Goal: Task Accomplishment & Management: Complete application form

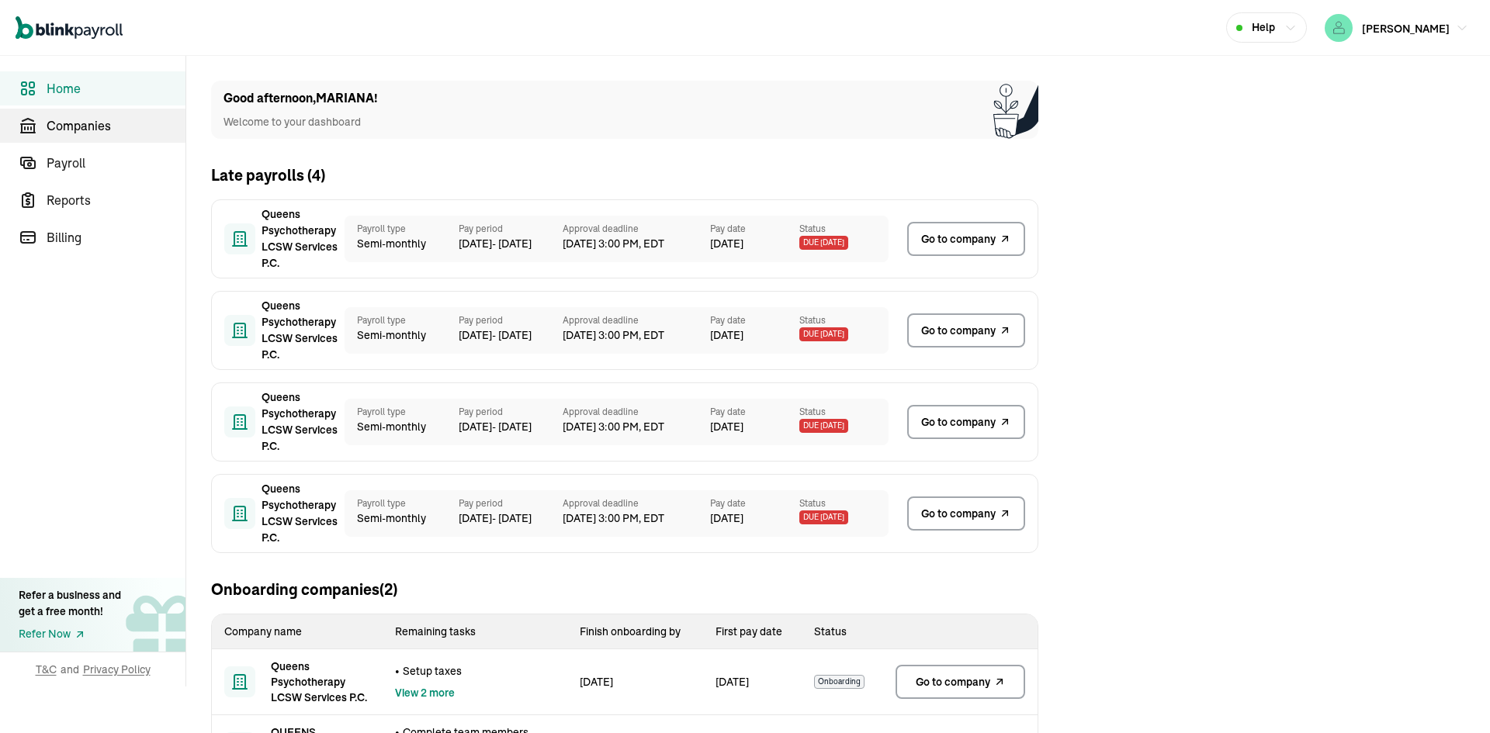
click at [99, 119] on span "Companies" at bounding box center [116, 125] width 139 height 19
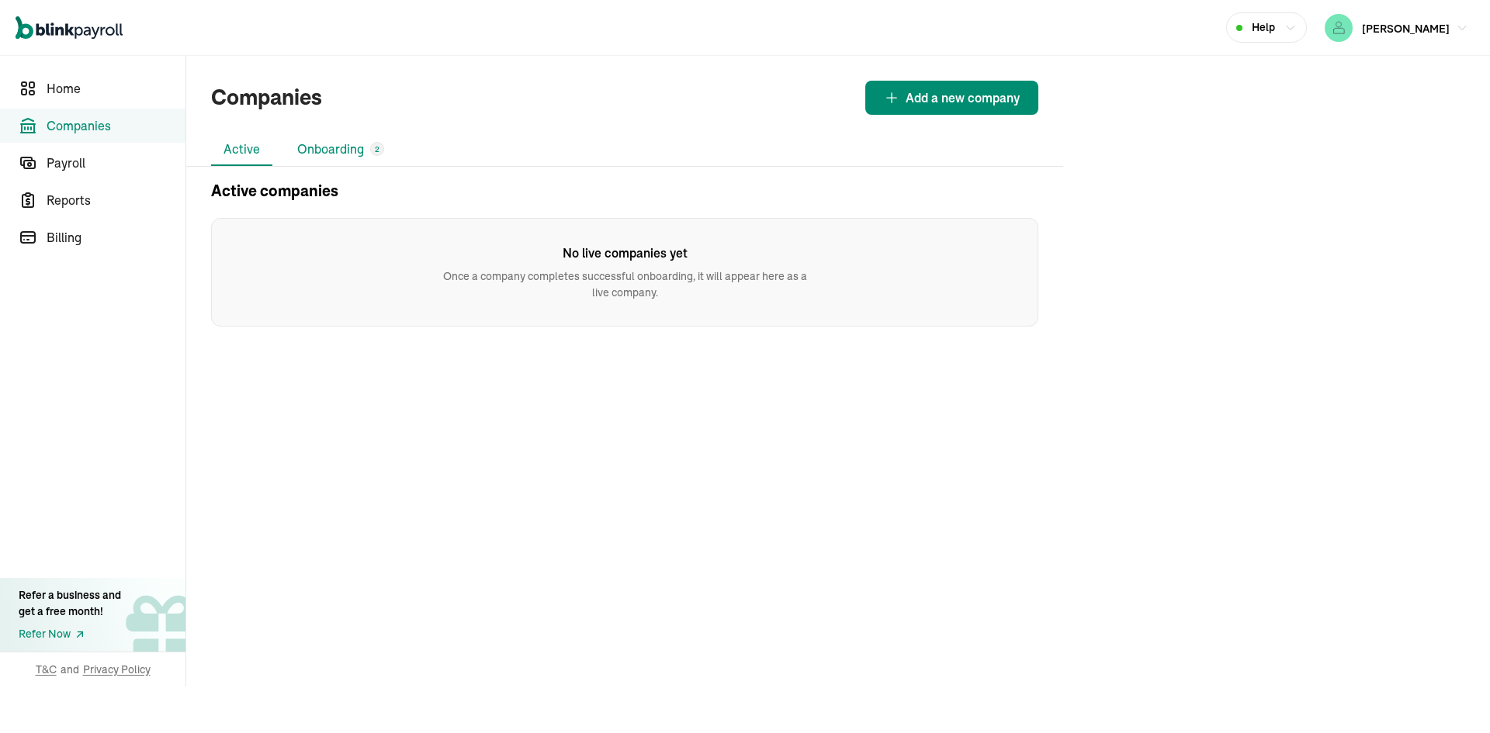
click at [327, 147] on li "Onboarding 2" at bounding box center [341, 149] width 112 height 33
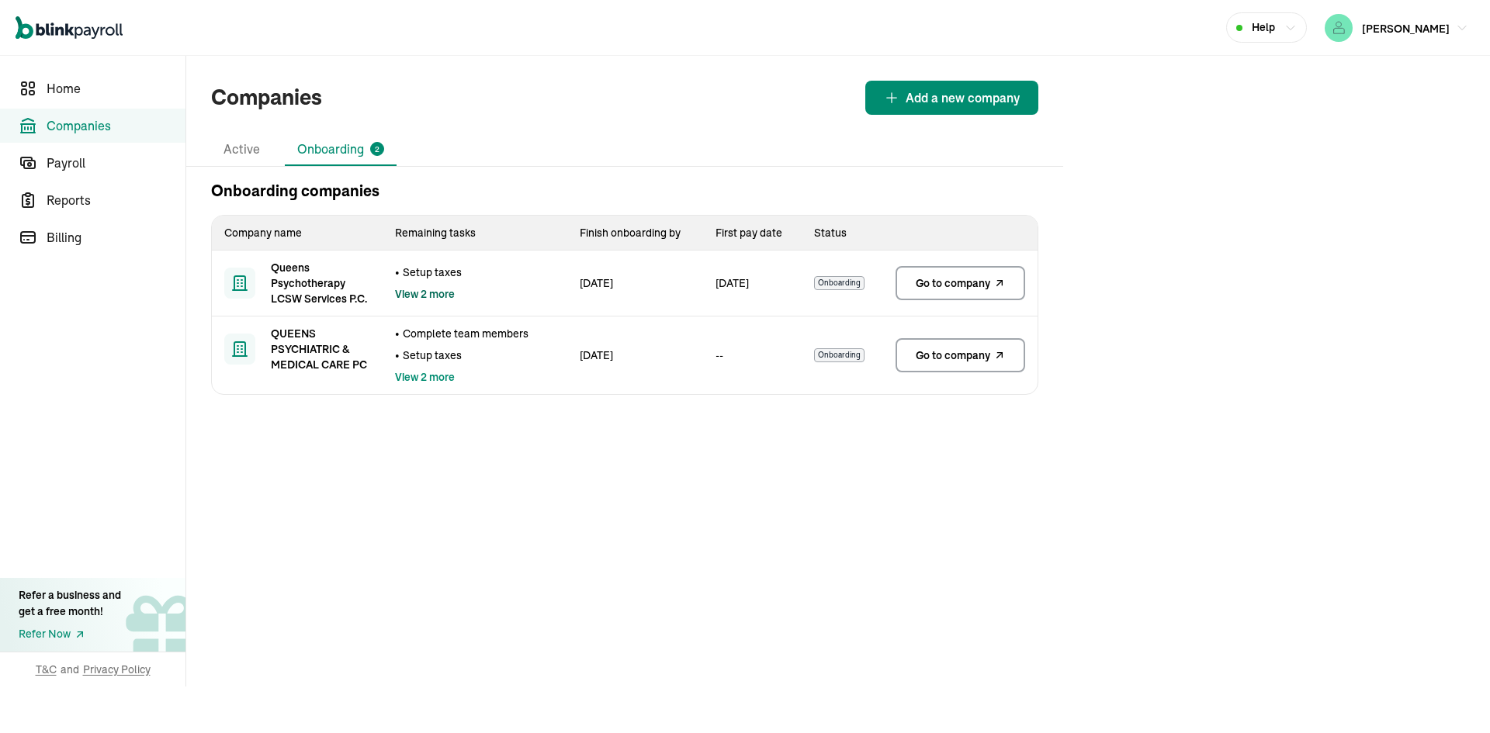
click at [408, 290] on span "View 2 more" at bounding box center [425, 294] width 60 height 16
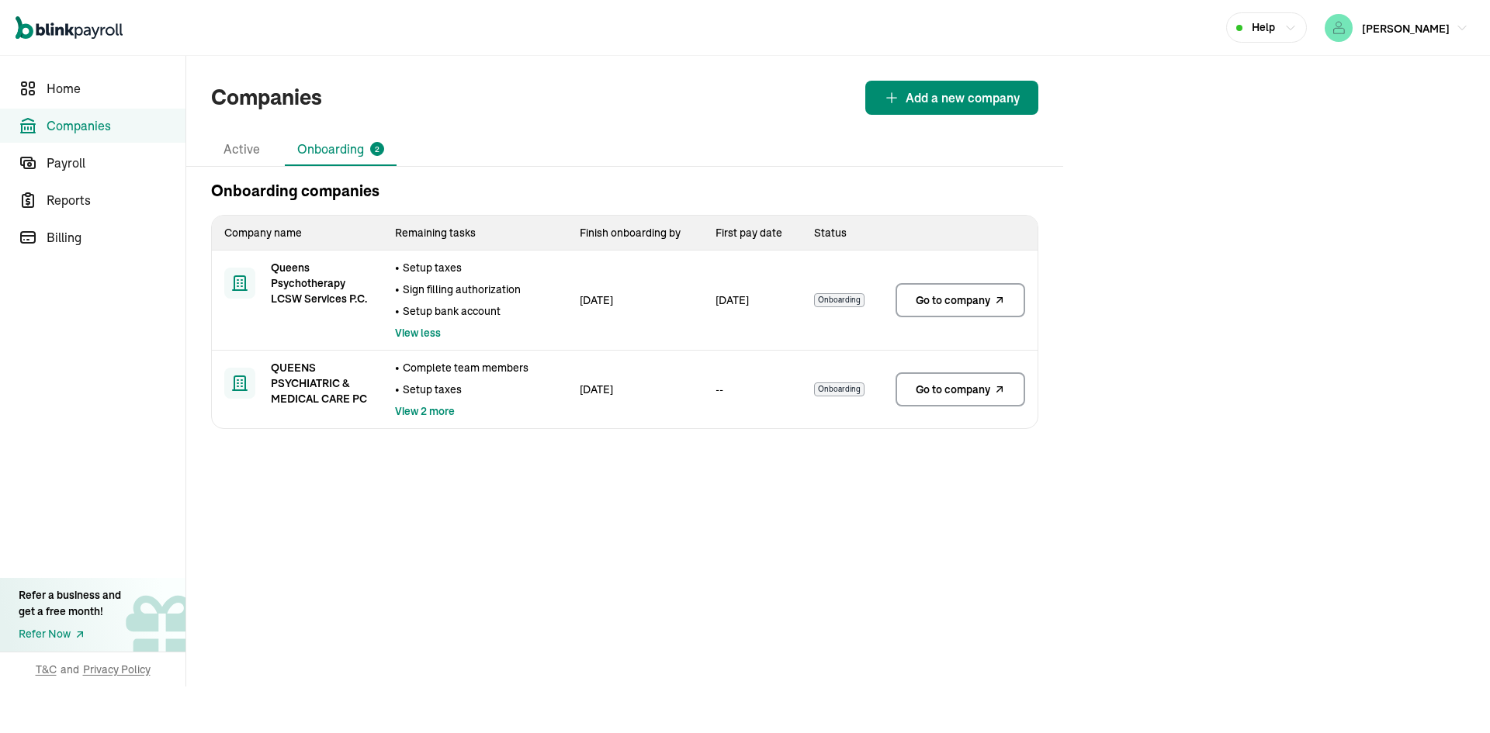
click at [1003, 306] on icon at bounding box center [999, 300] width 12 height 19
click at [950, 383] on span "Go to company" at bounding box center [953, 390] width 75 height 16
click at [428, 414] on span "View 2 more" at bounding box center [425, 412] width 60 height 16
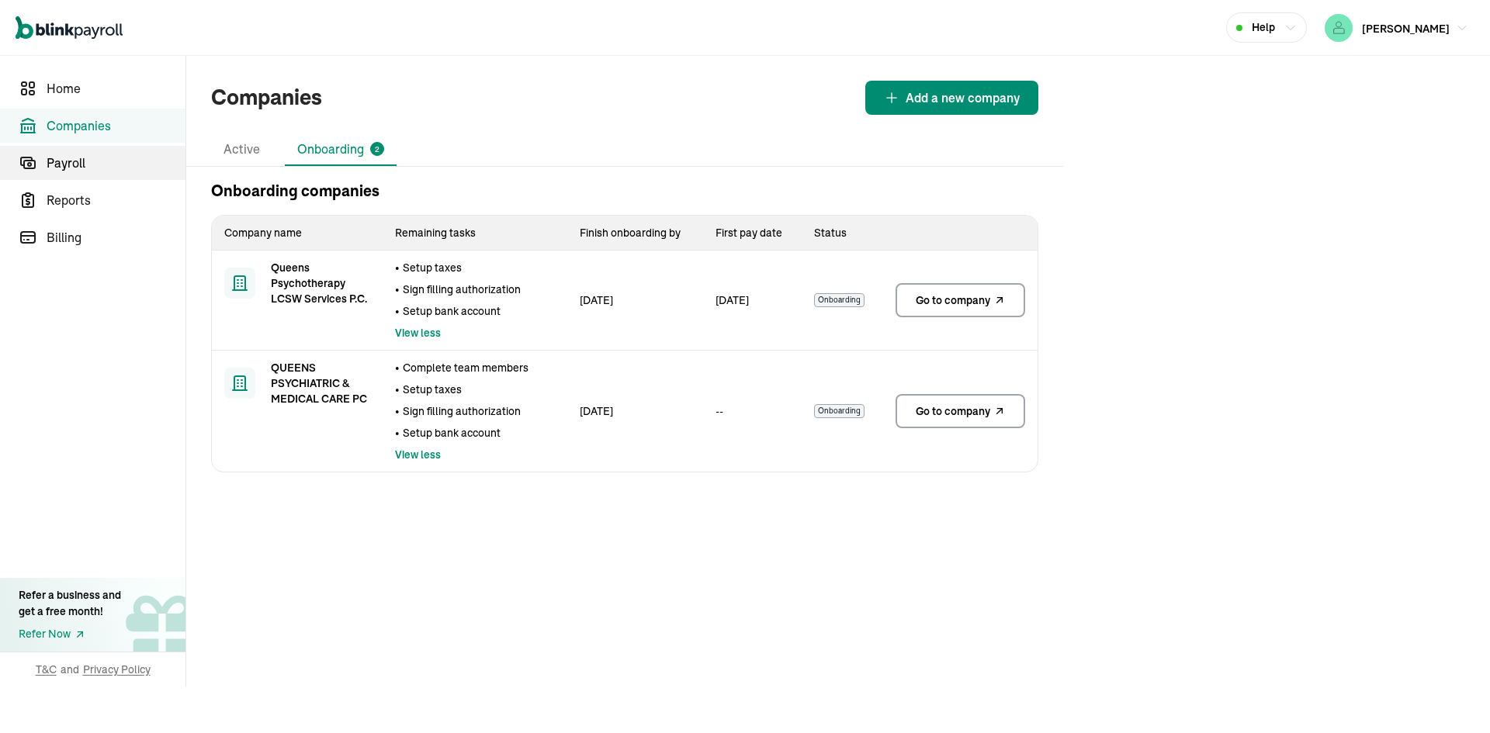
click at [91, 159] on span "Payroll" at bounding box center [116, 163] width 139 height 19
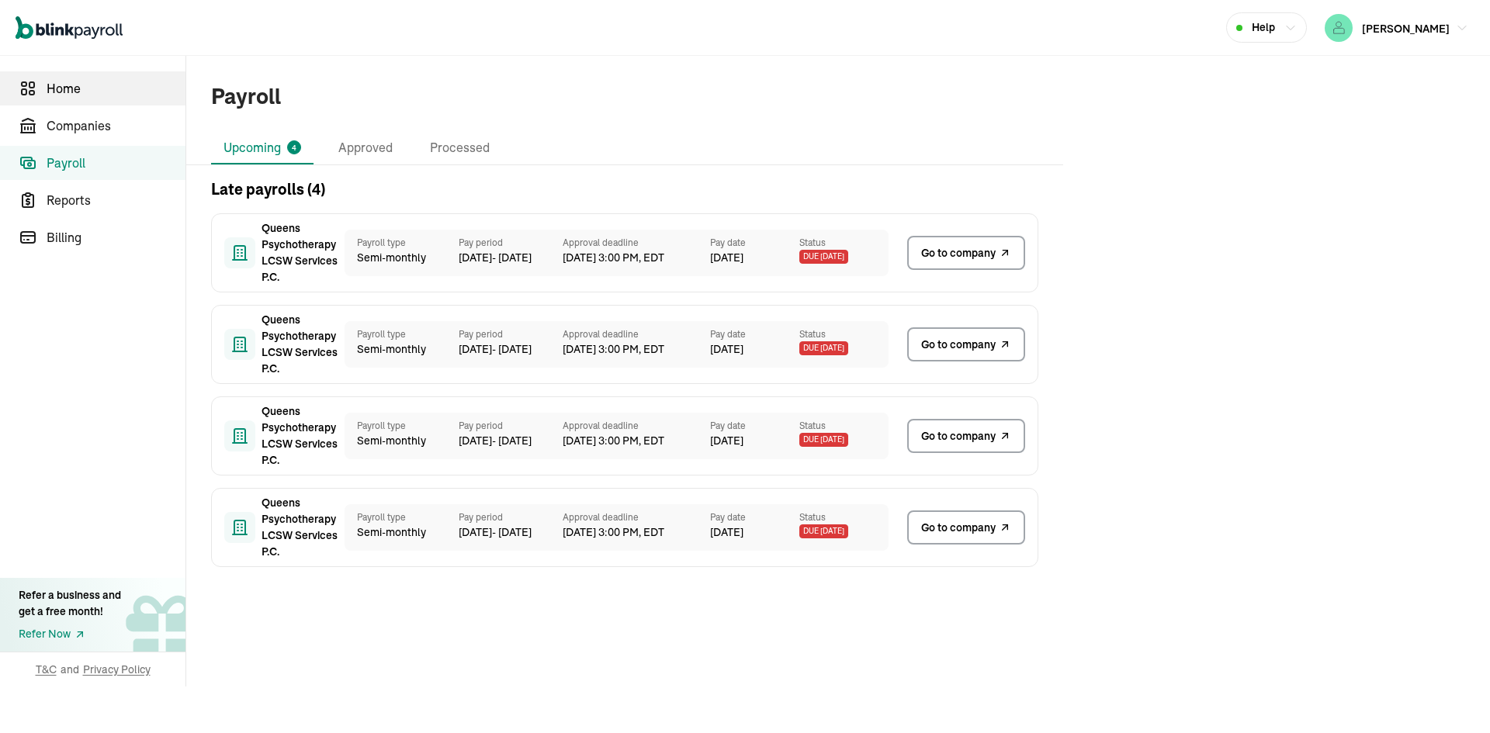
click at [80, 89] on span "Home" at bounding box center [116, 88] width 139 height 19
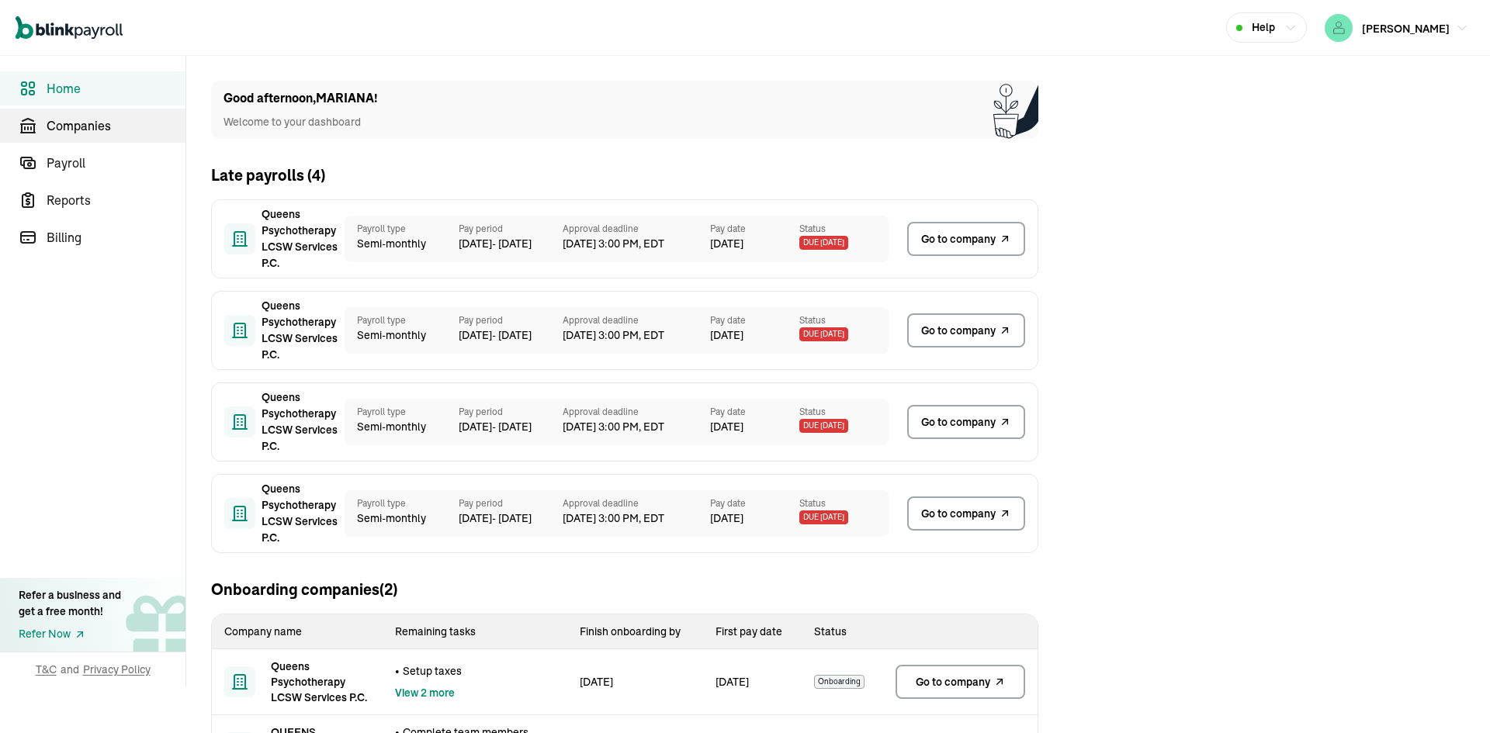
click at [92, 134] on span "Companies" at bounding box center [116, 125] width 139 height 19
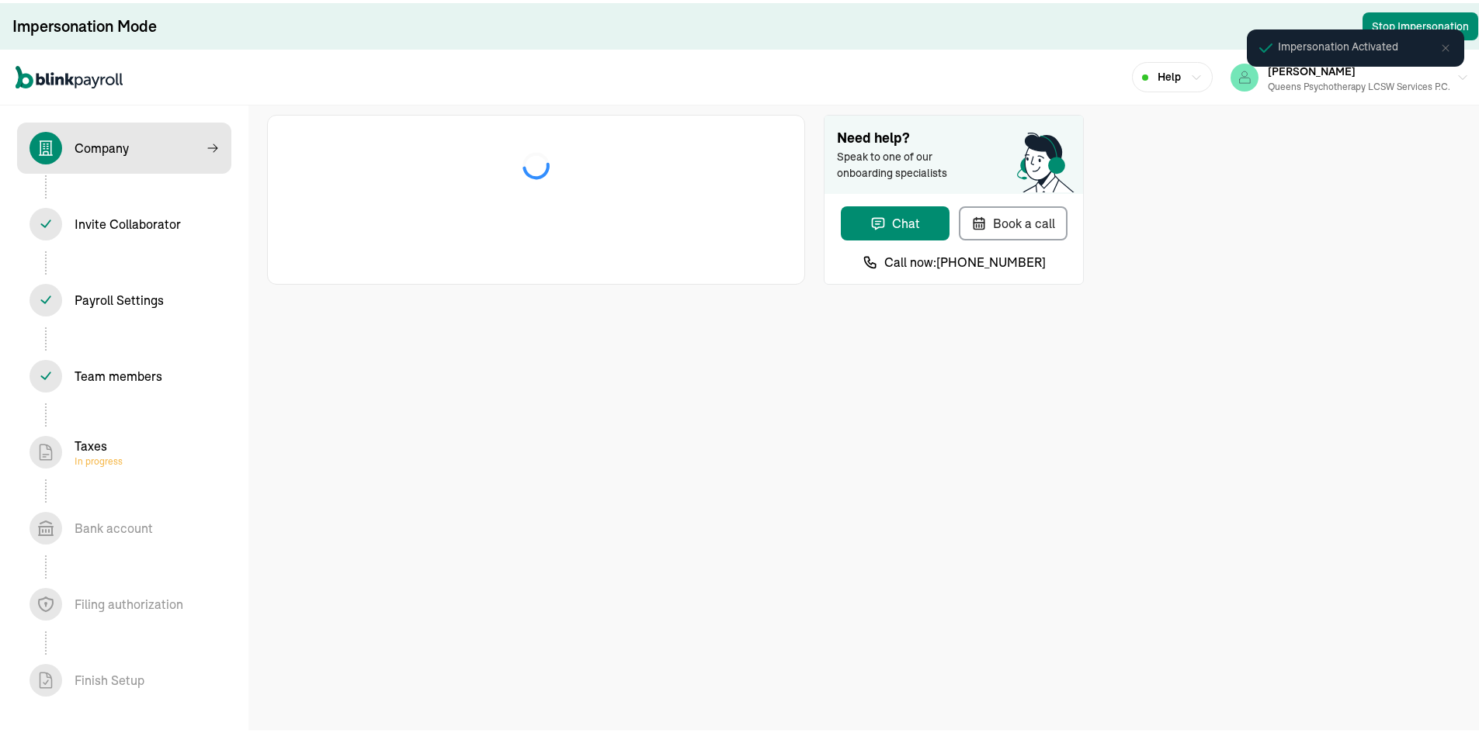
select select "Limited Liability Company (LLC)"
select select "Health Care"
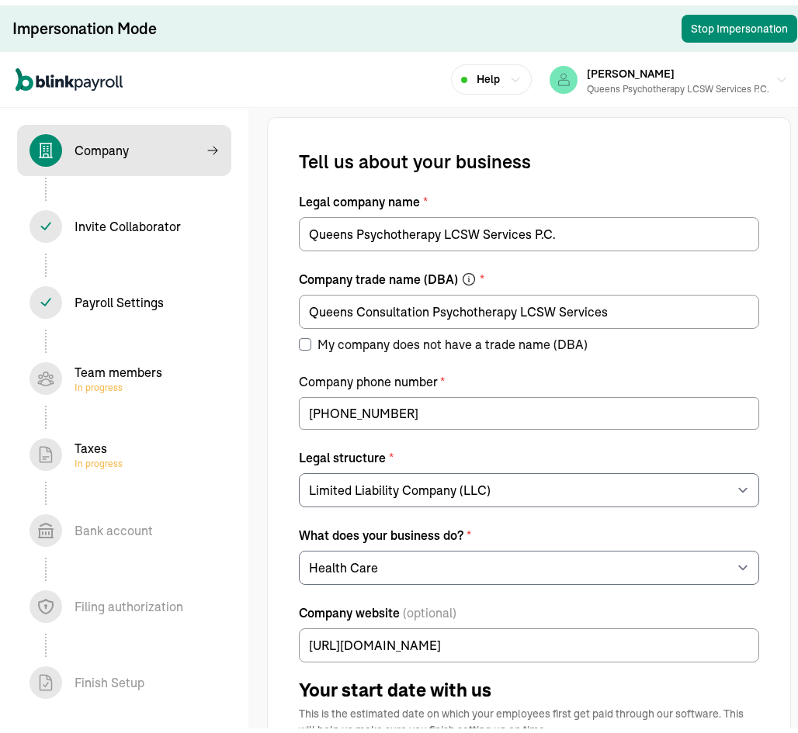
click at [106, 449] on div "Taxes In progress" at bounding box center [99, 449] width 48 height 31
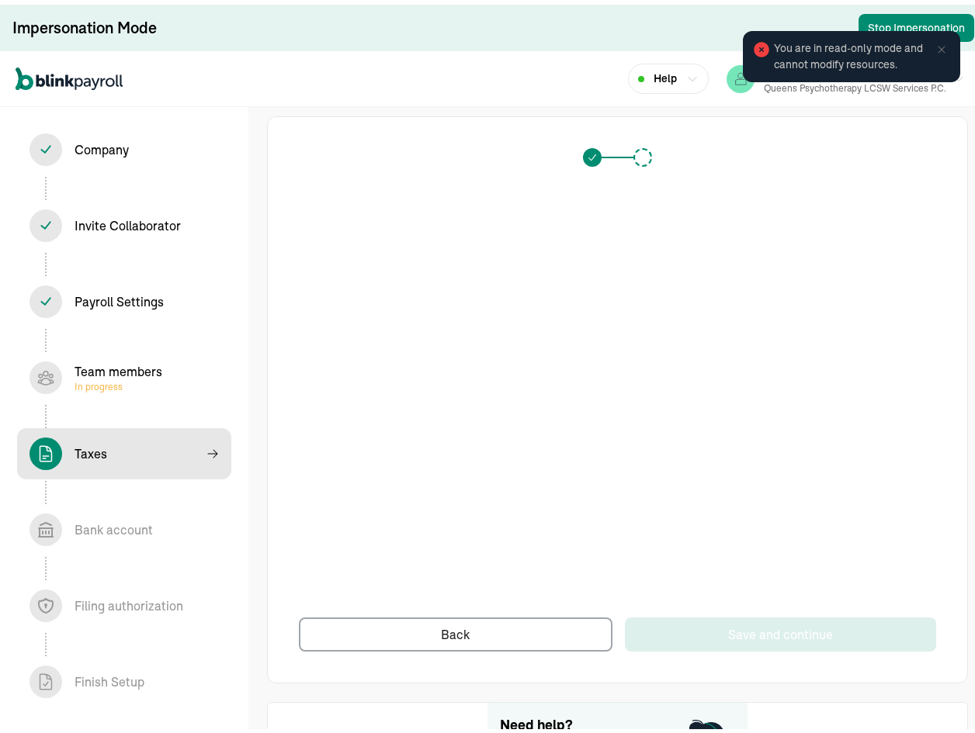
click at [172, 366] on div "Team members In progress" at bounding box center [123, 373] width 189 height 33
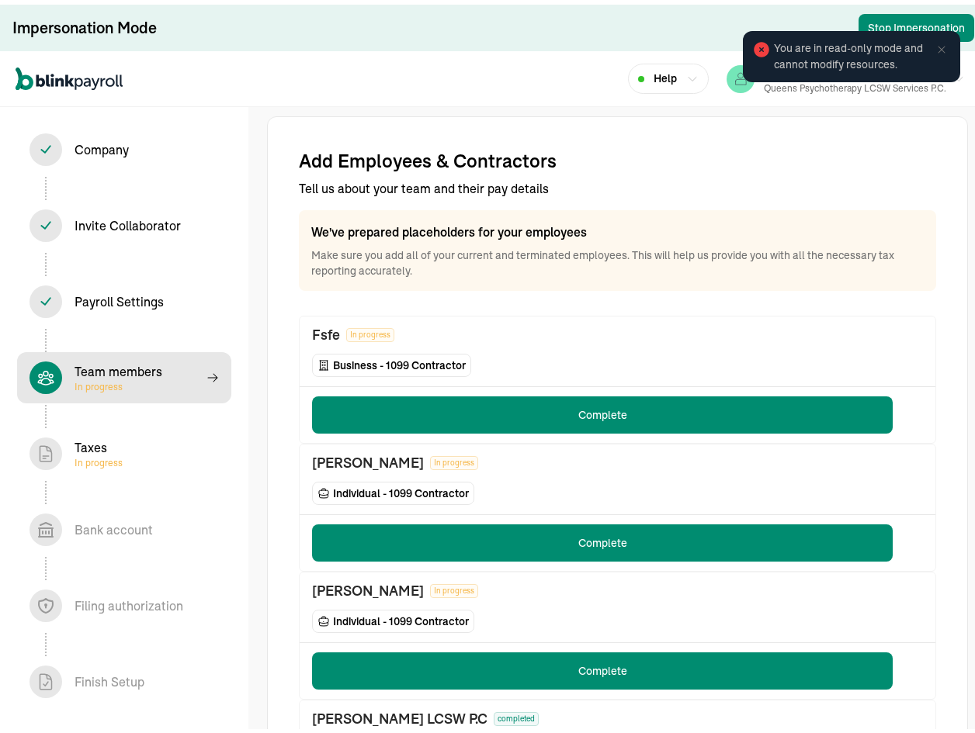
select select "contractor"
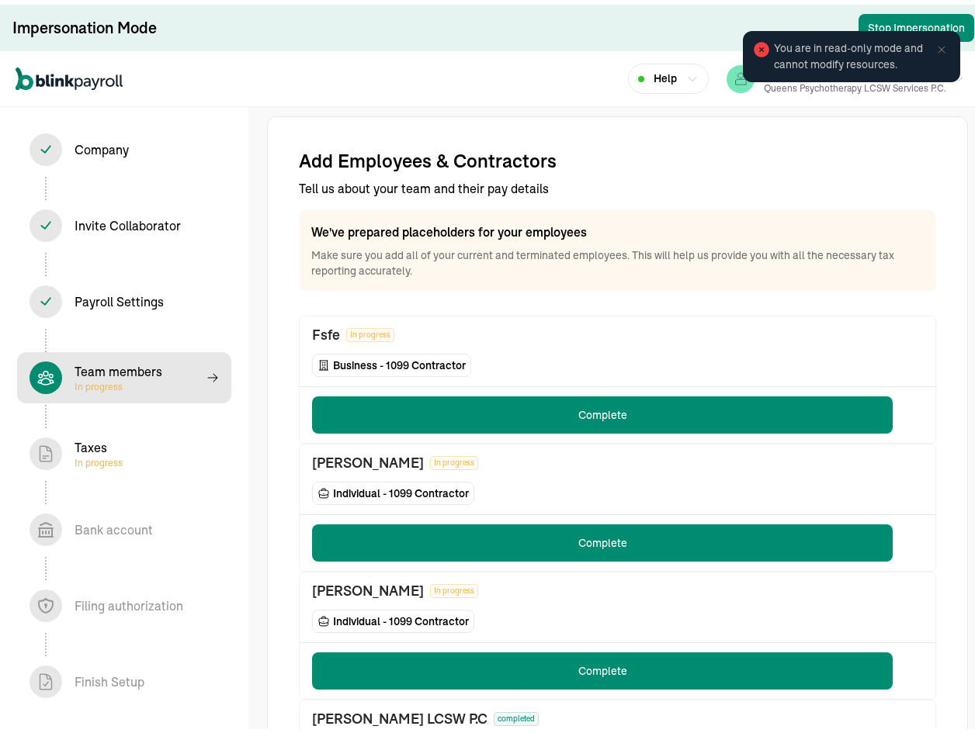
select select "contractor"
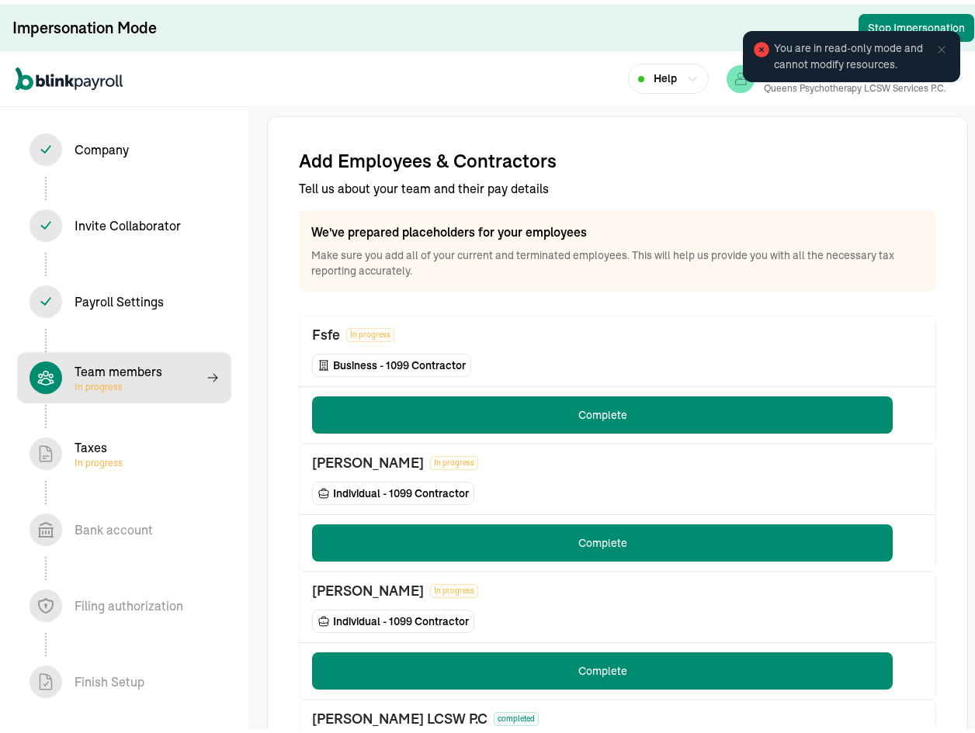
select select "contractor"
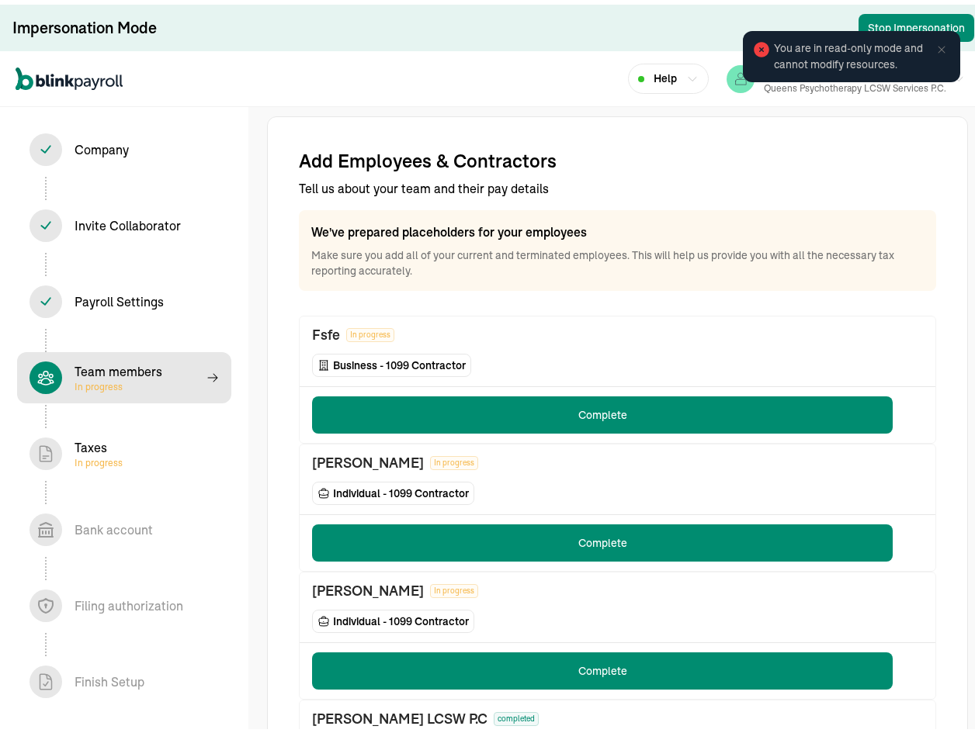
select select "contractor"
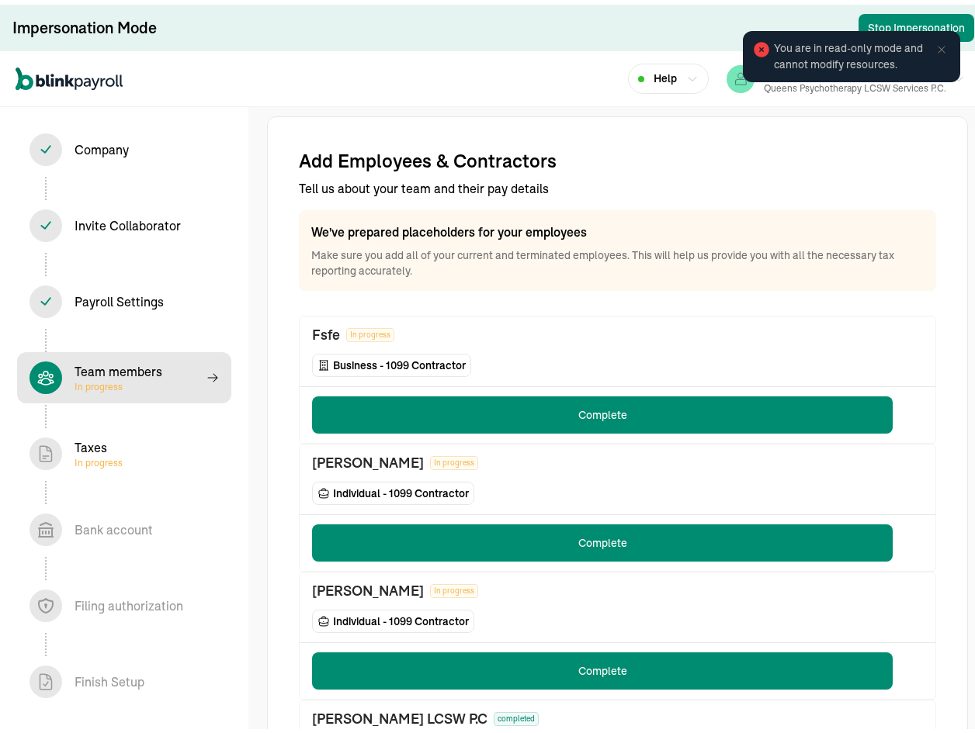
select select "contractor"
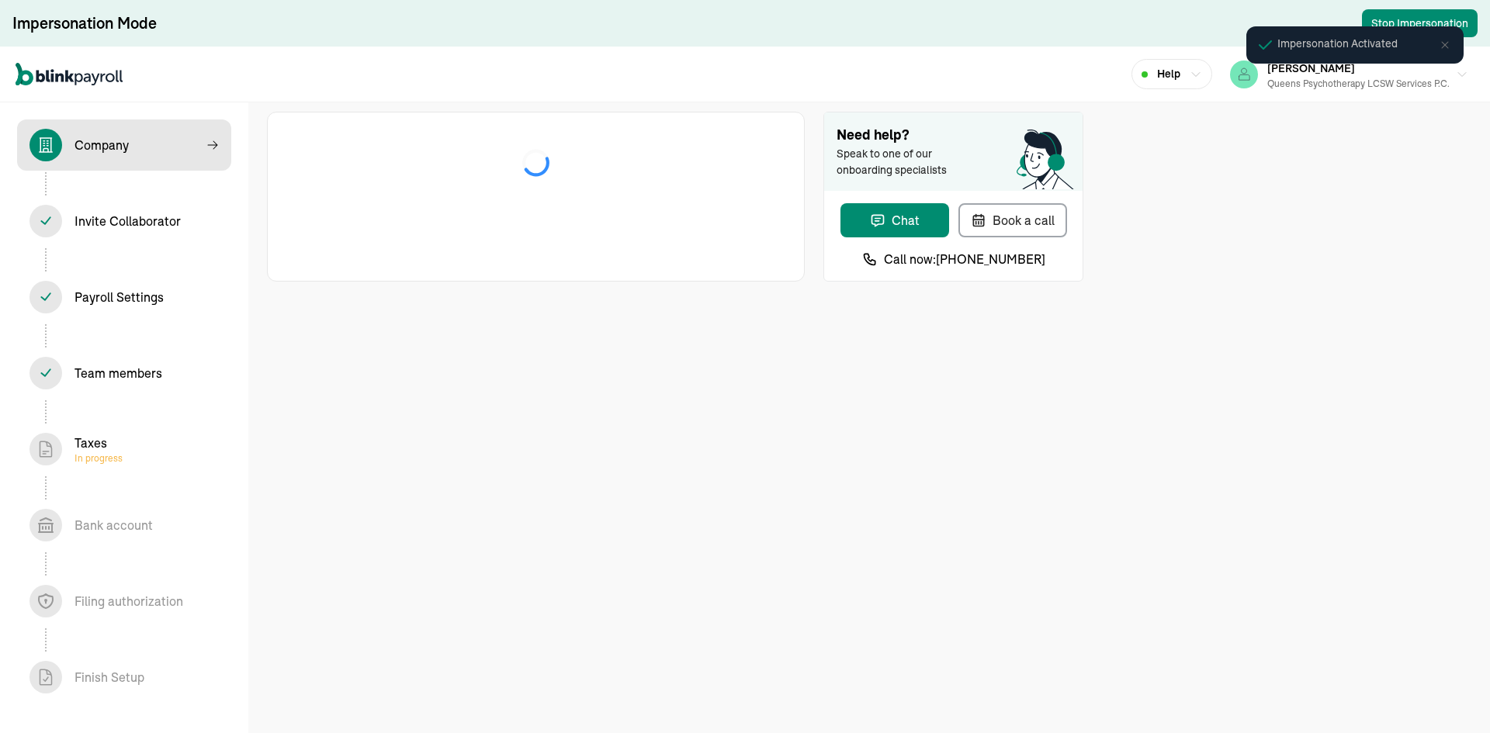
select select "Limited Liability Company (LLC)"
select select "Health Care"
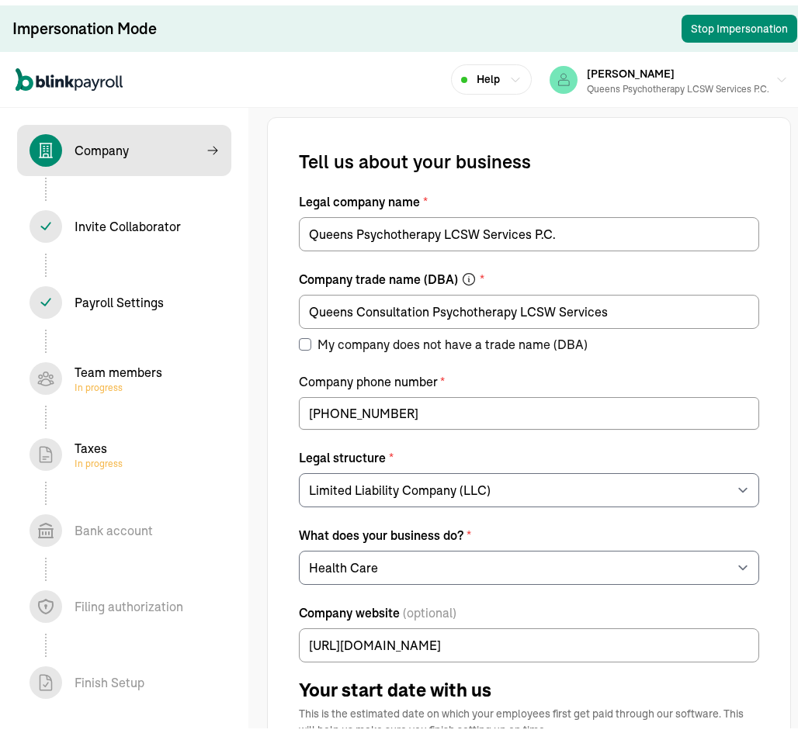
click at [106, 449] on div "Taxes In progress" at bounding box center [99, 449] width 48 height 31
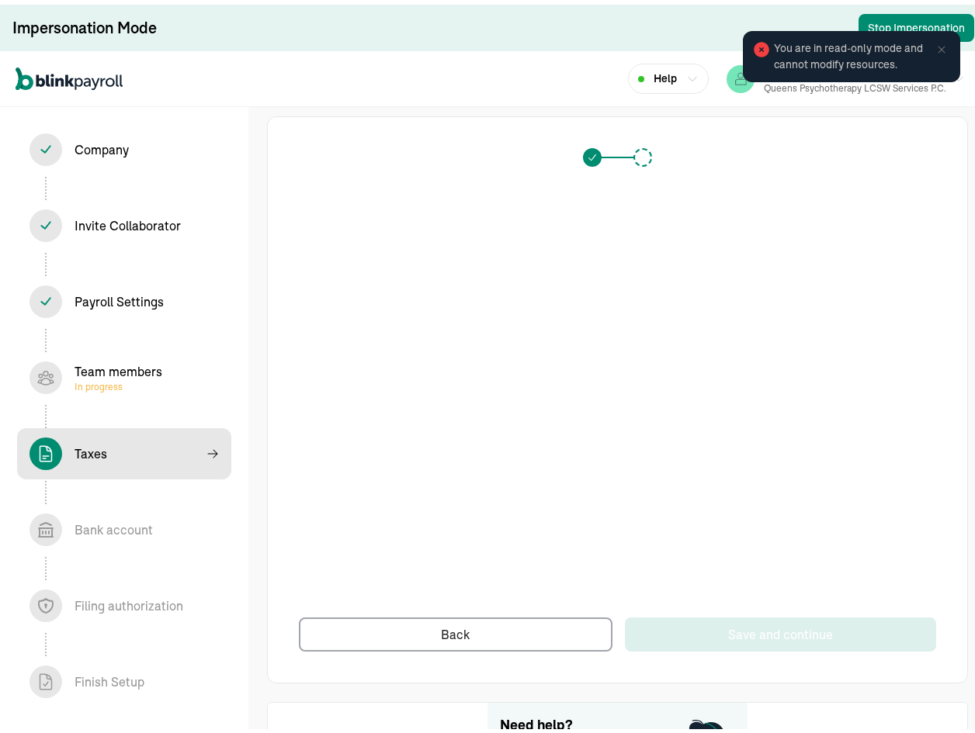
click at [172, 366] on div "Team members In progress" at bounding box center [123, 373] width 189 height 33
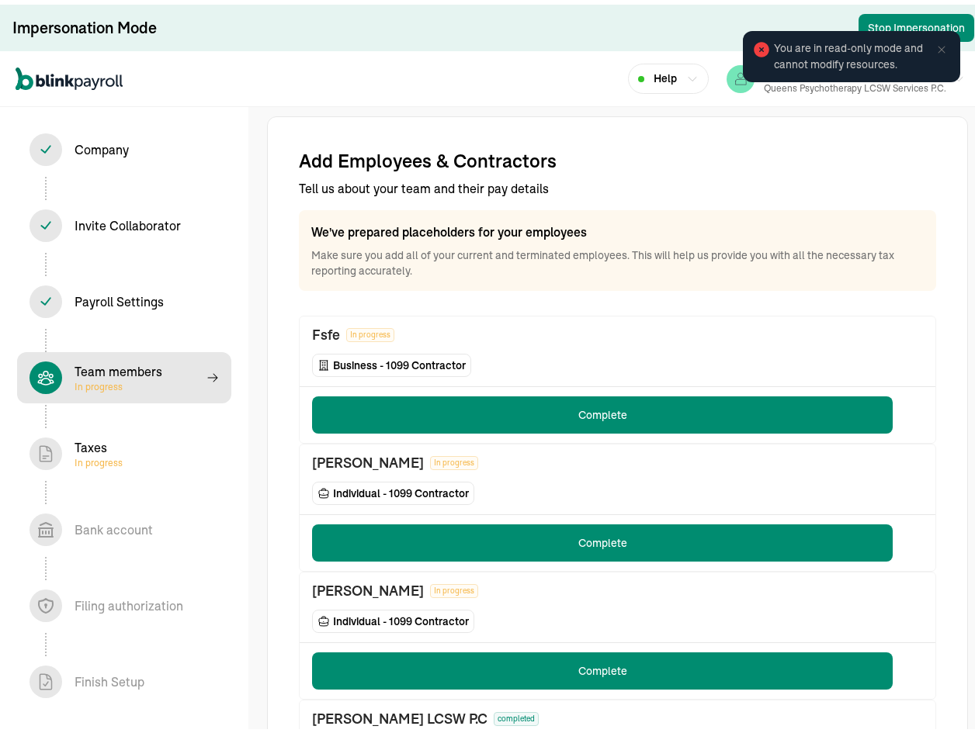
select select "contractor"
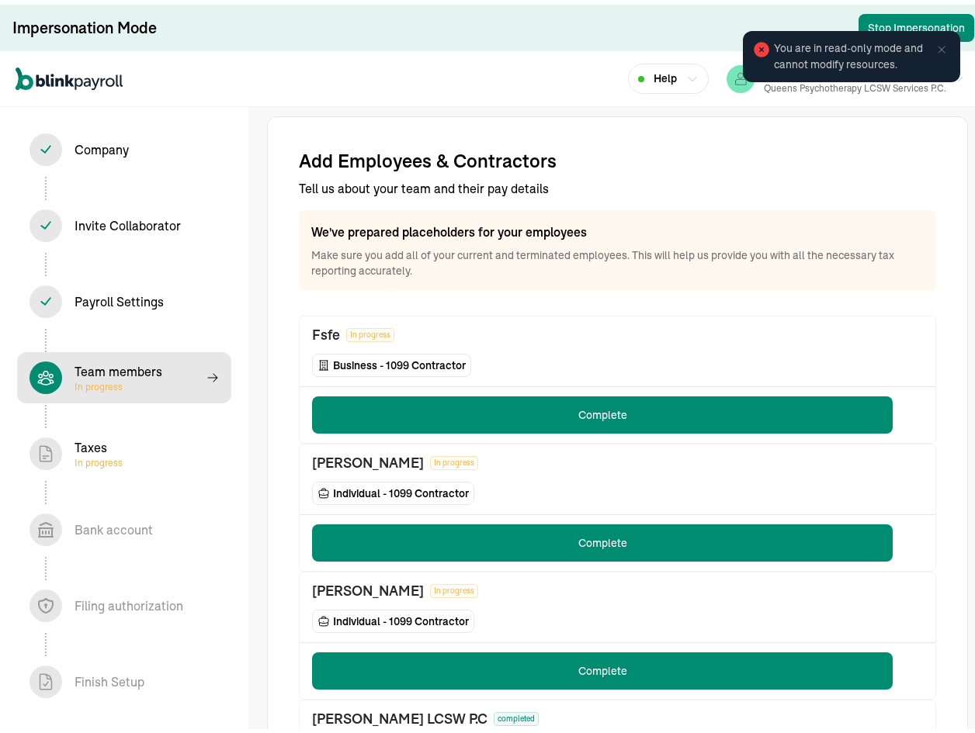
select select "contractor"
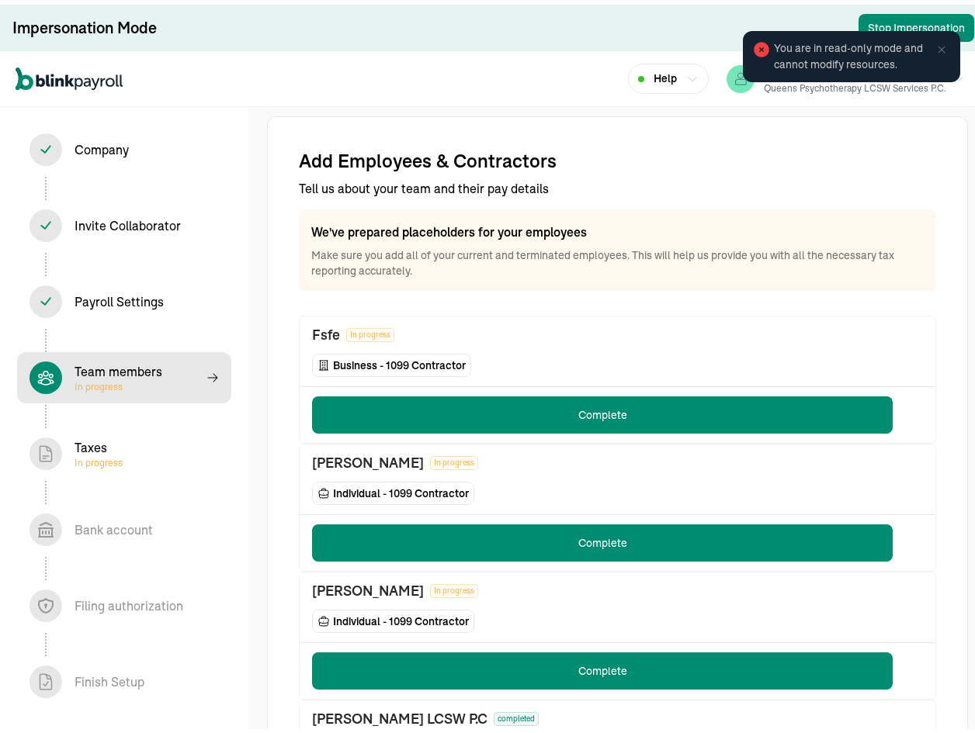
select select "contractor"
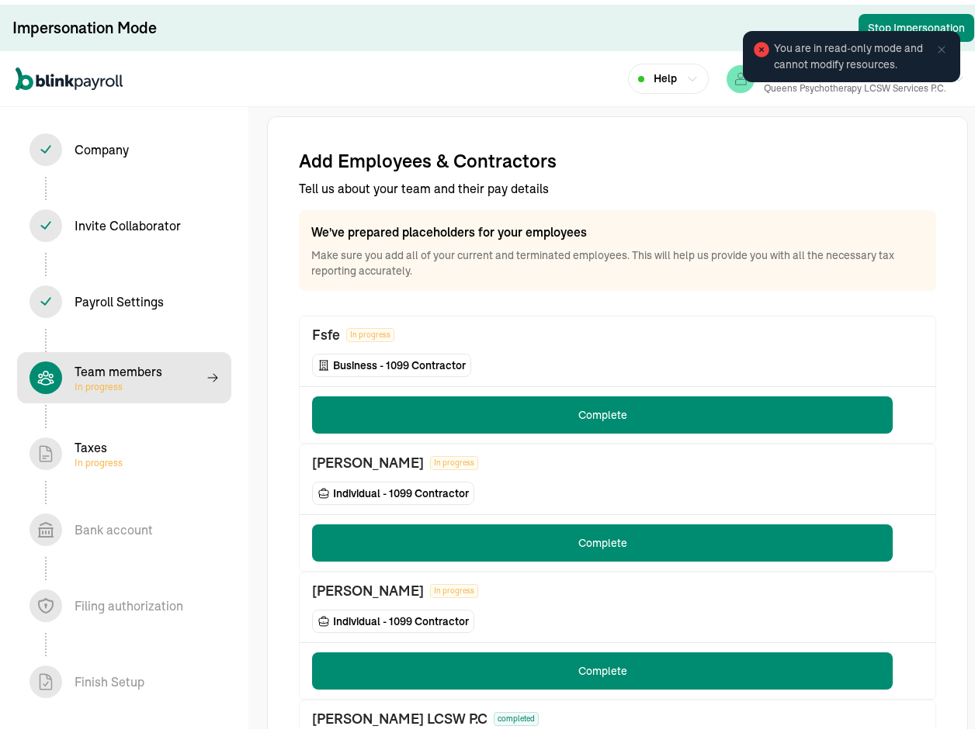
select select "contractor"
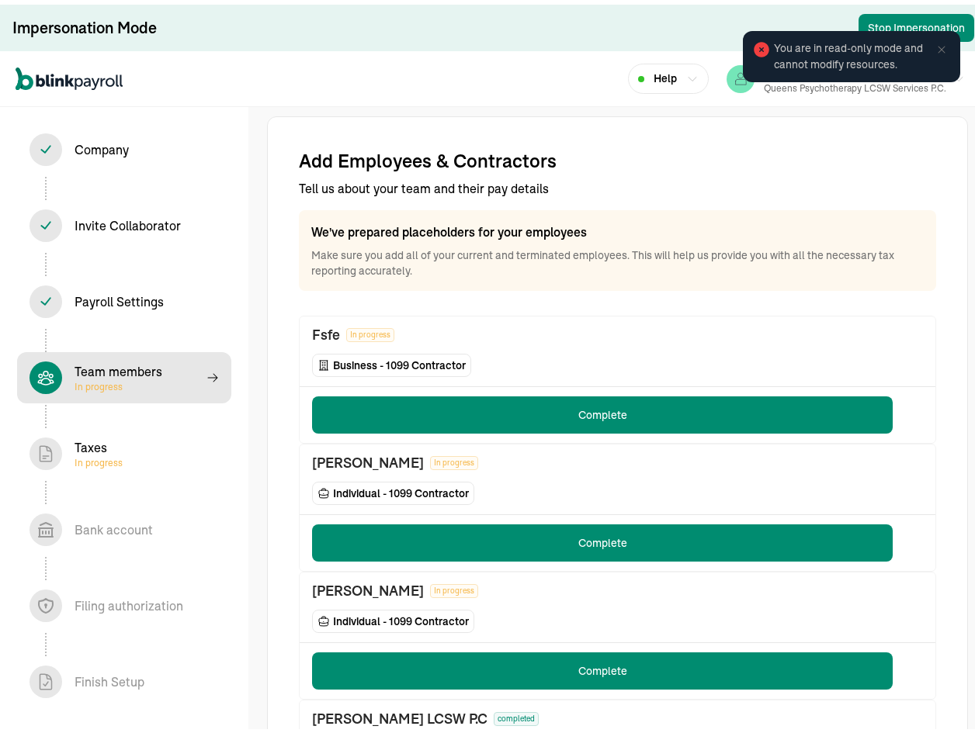
select select "contractor"
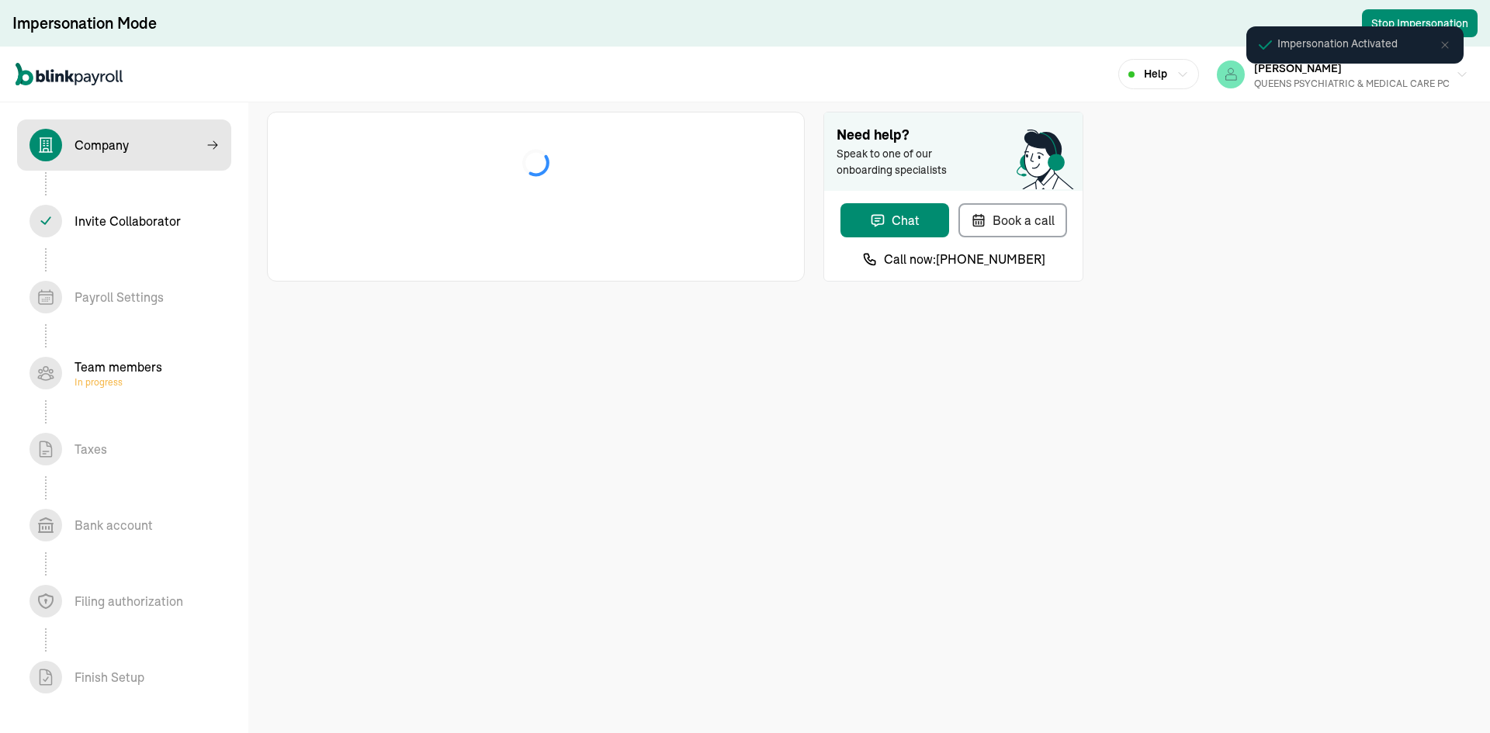
select select "S-Corporation"
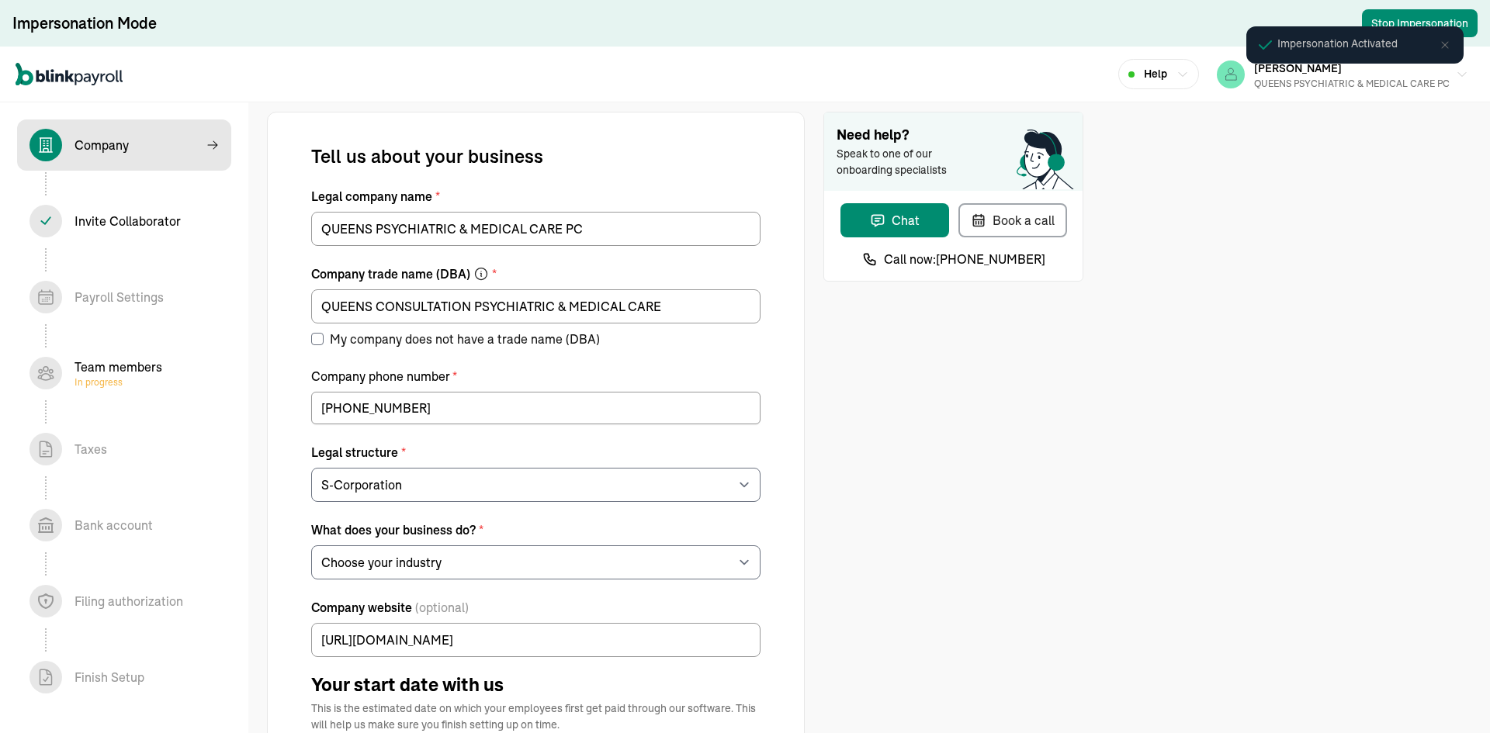
select select "Health Care"
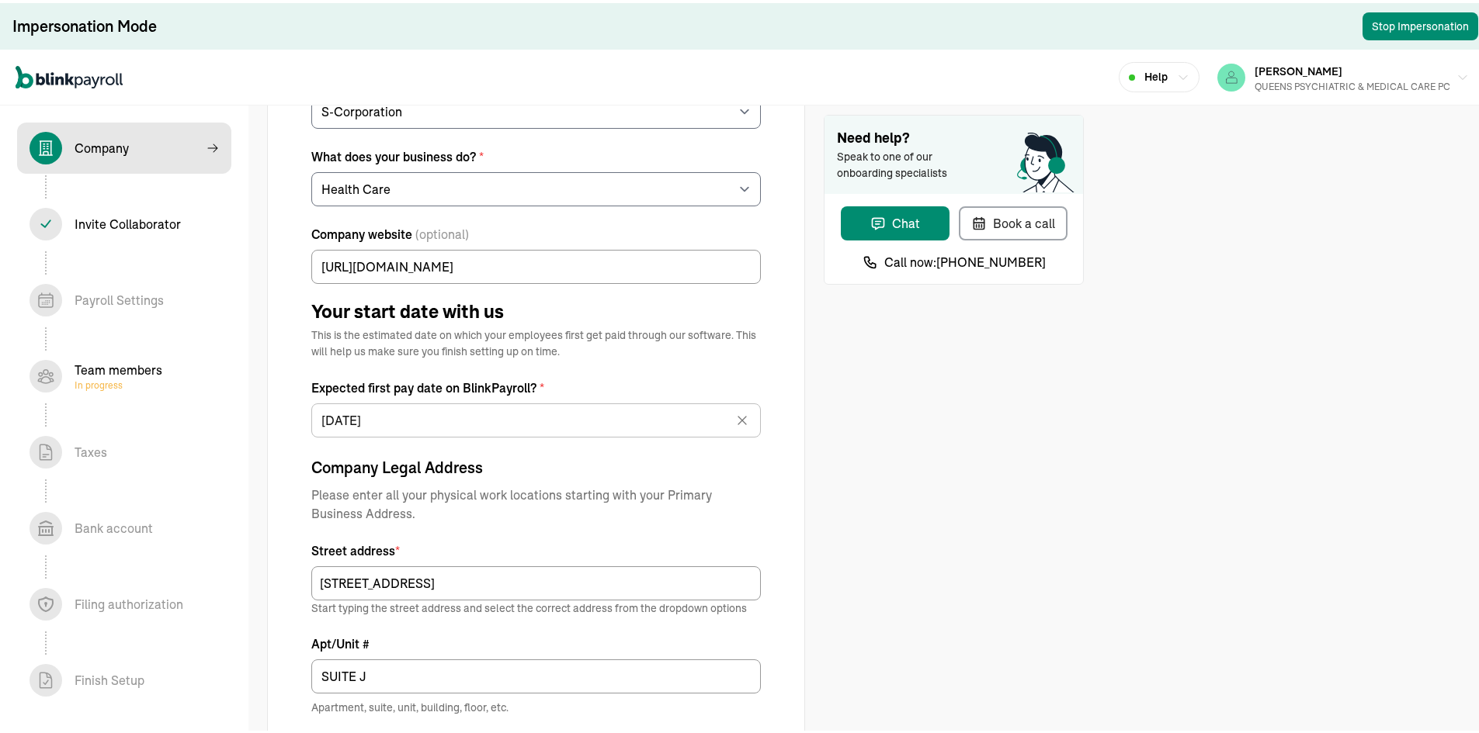
click at [112, 366] on div "Team members In progress" at bounding box center [119, 373] width 88 height 31
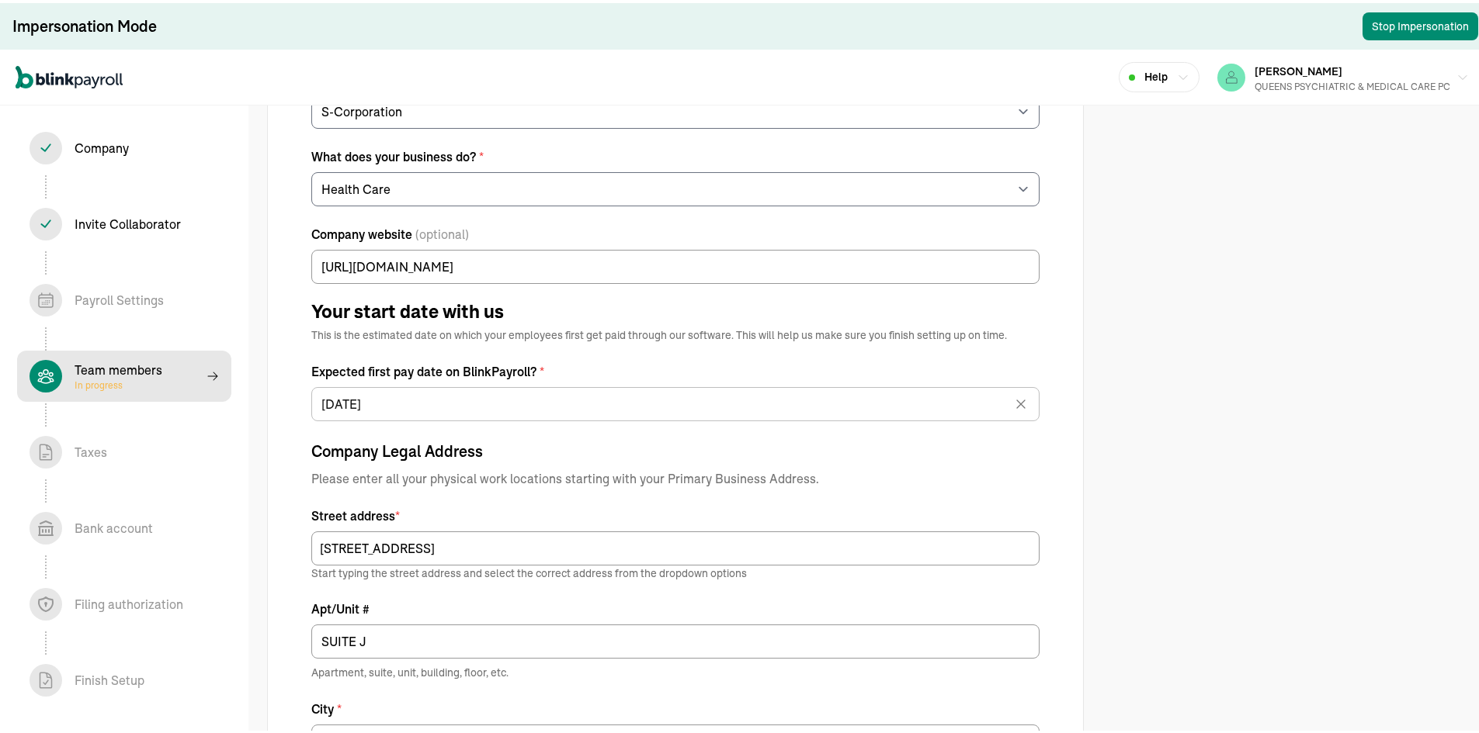
select select "contractor"
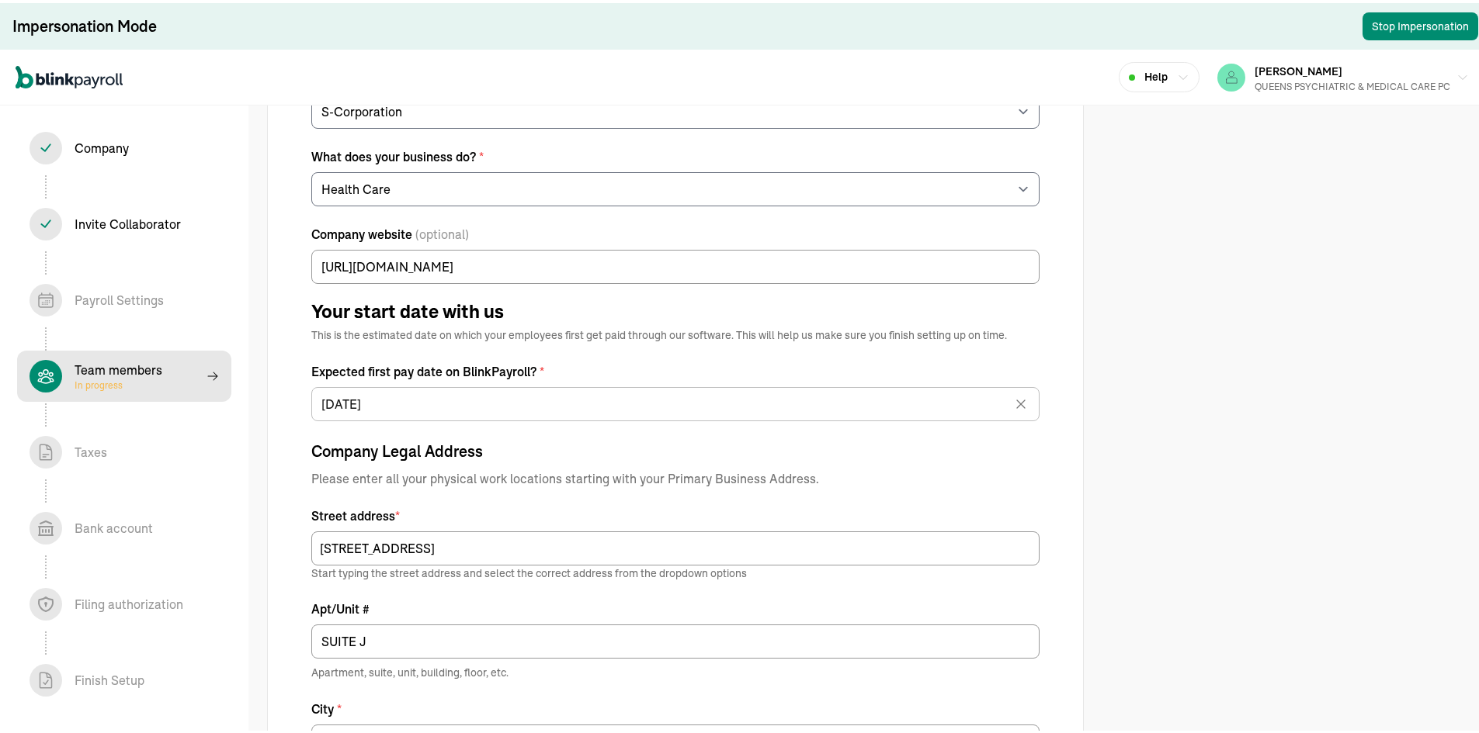
select select "contractor"
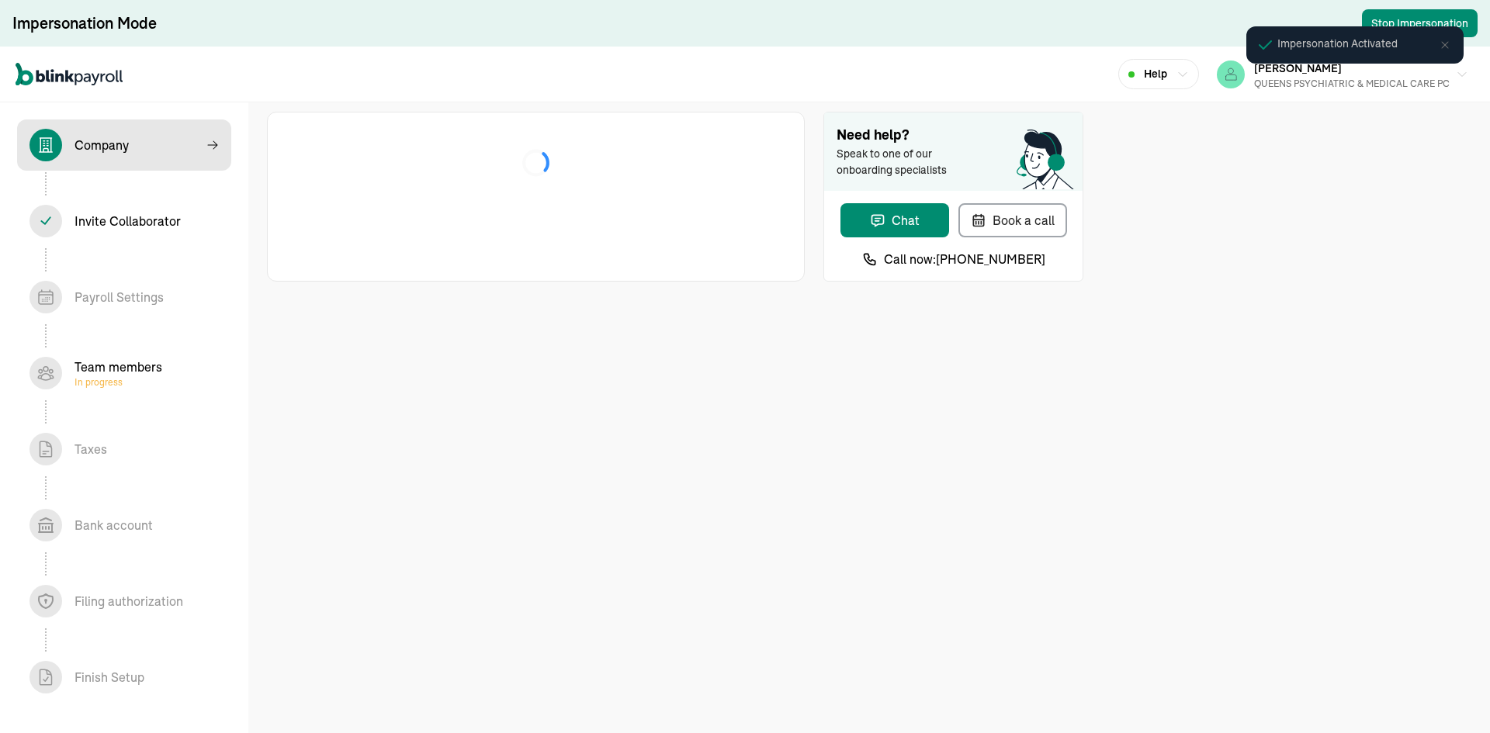
select select "S-Corporation"
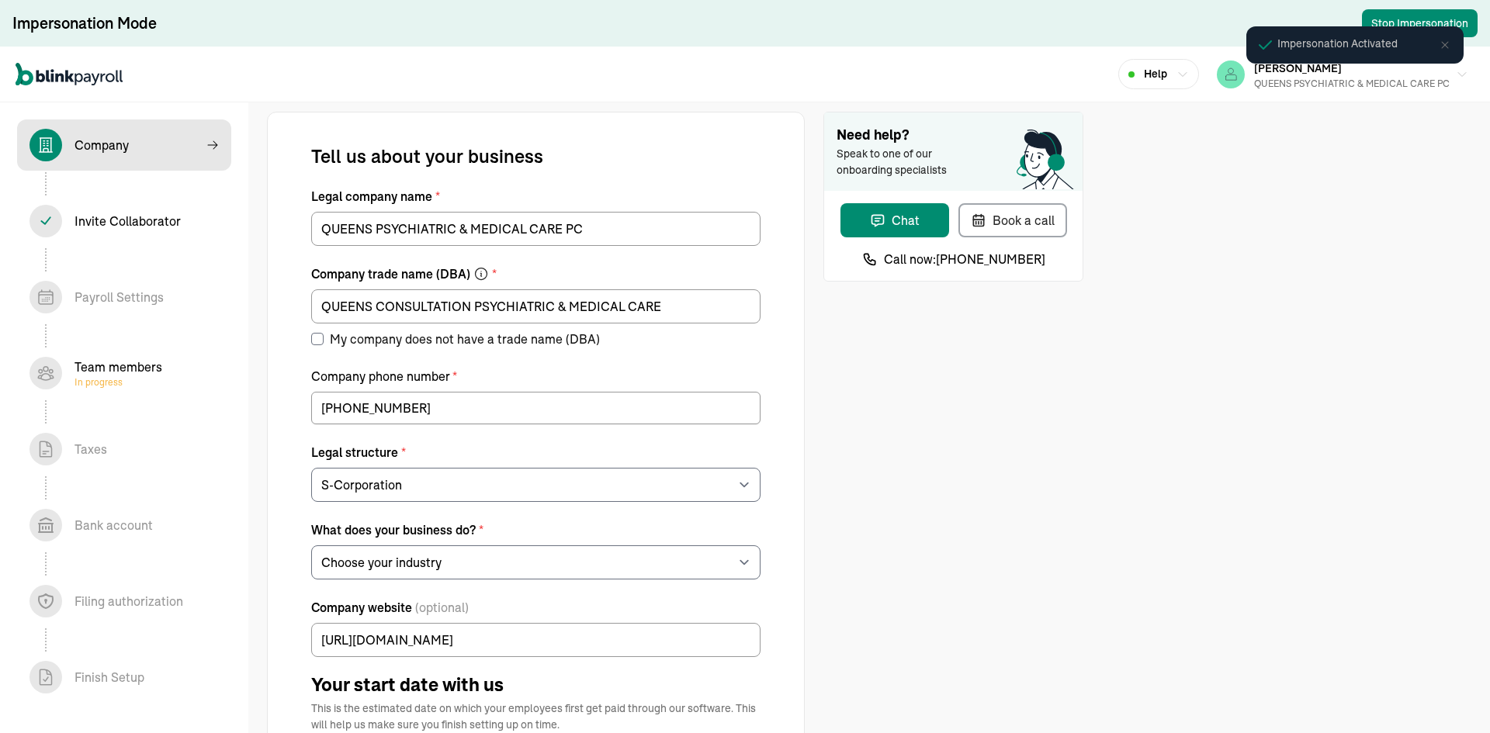
select select "Health Care"
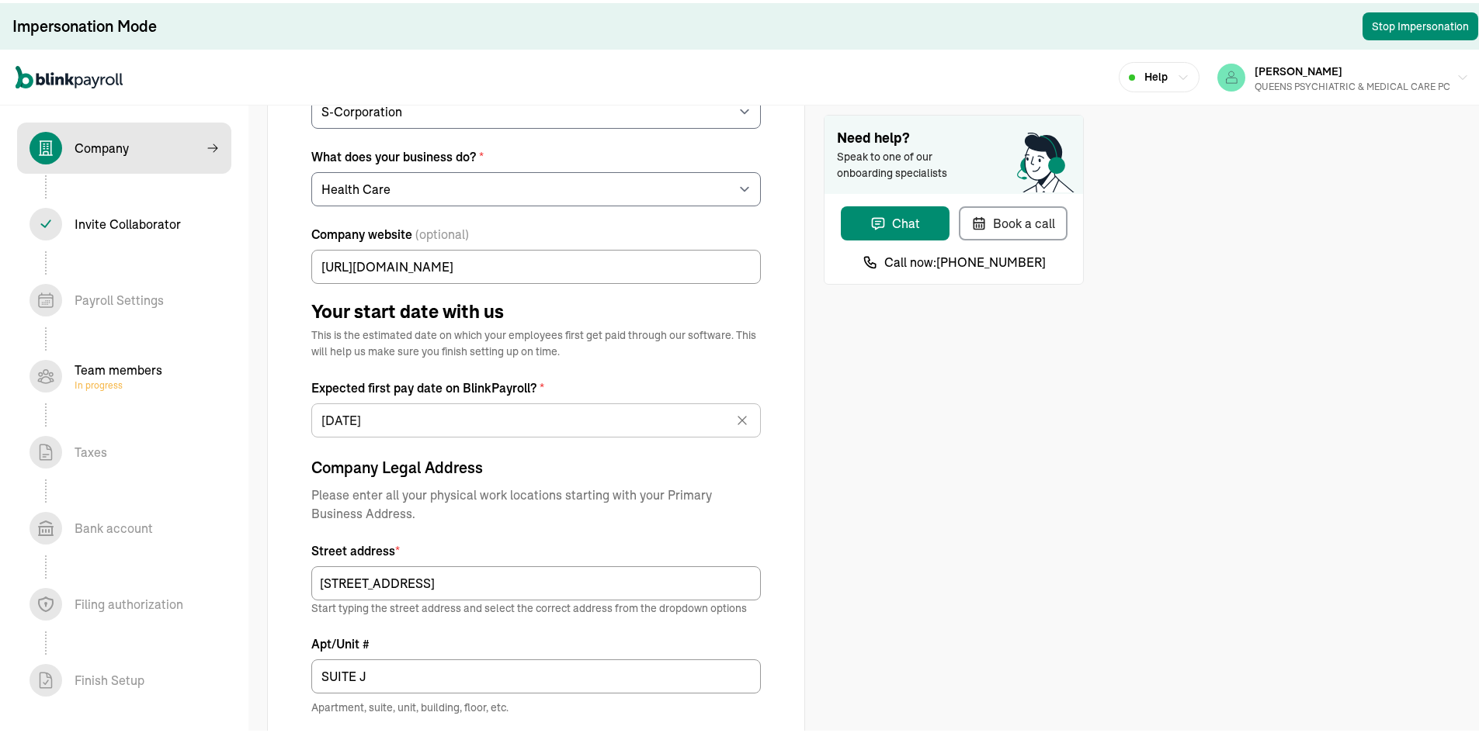
click at [112, 366] on div "Team members In progress" at bounding box center [119, 373] width 88 height 31
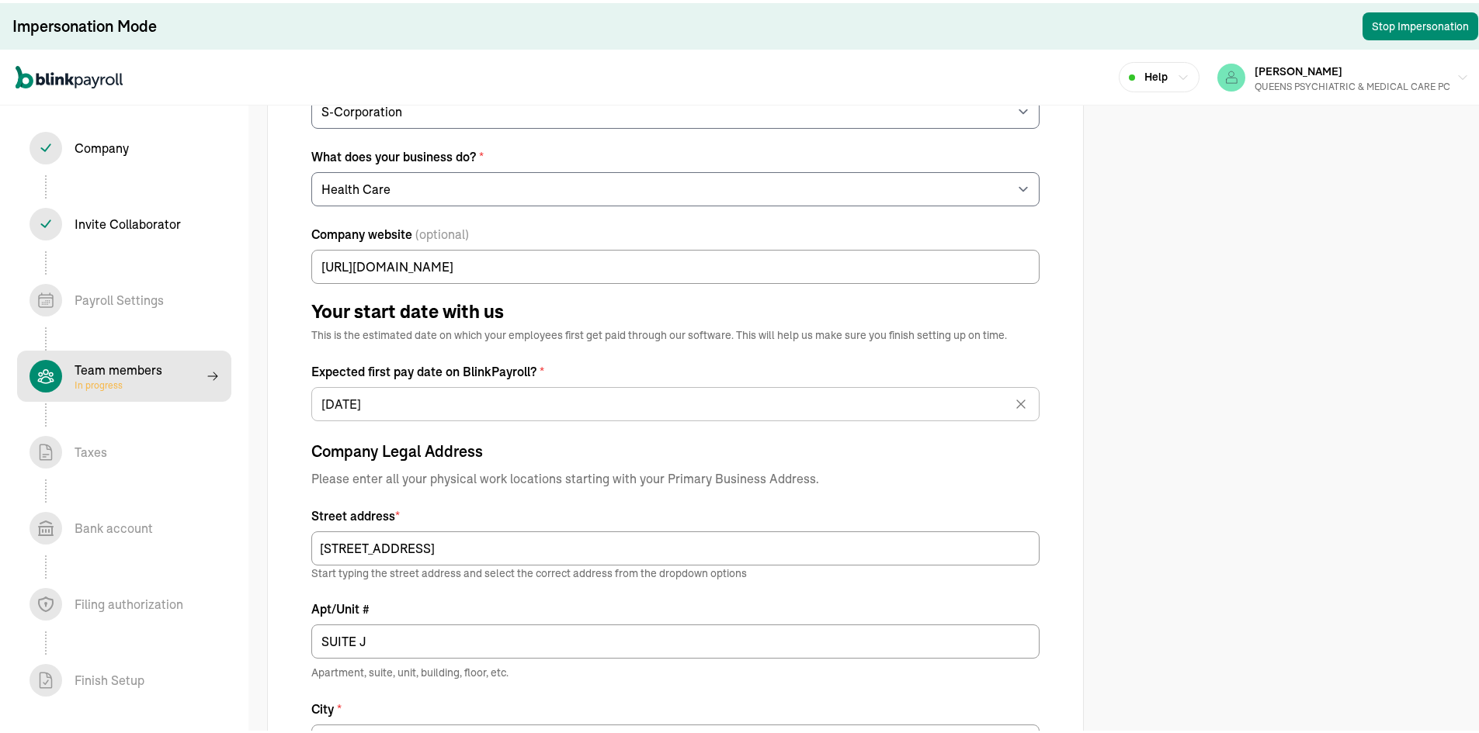
select select "contractor"
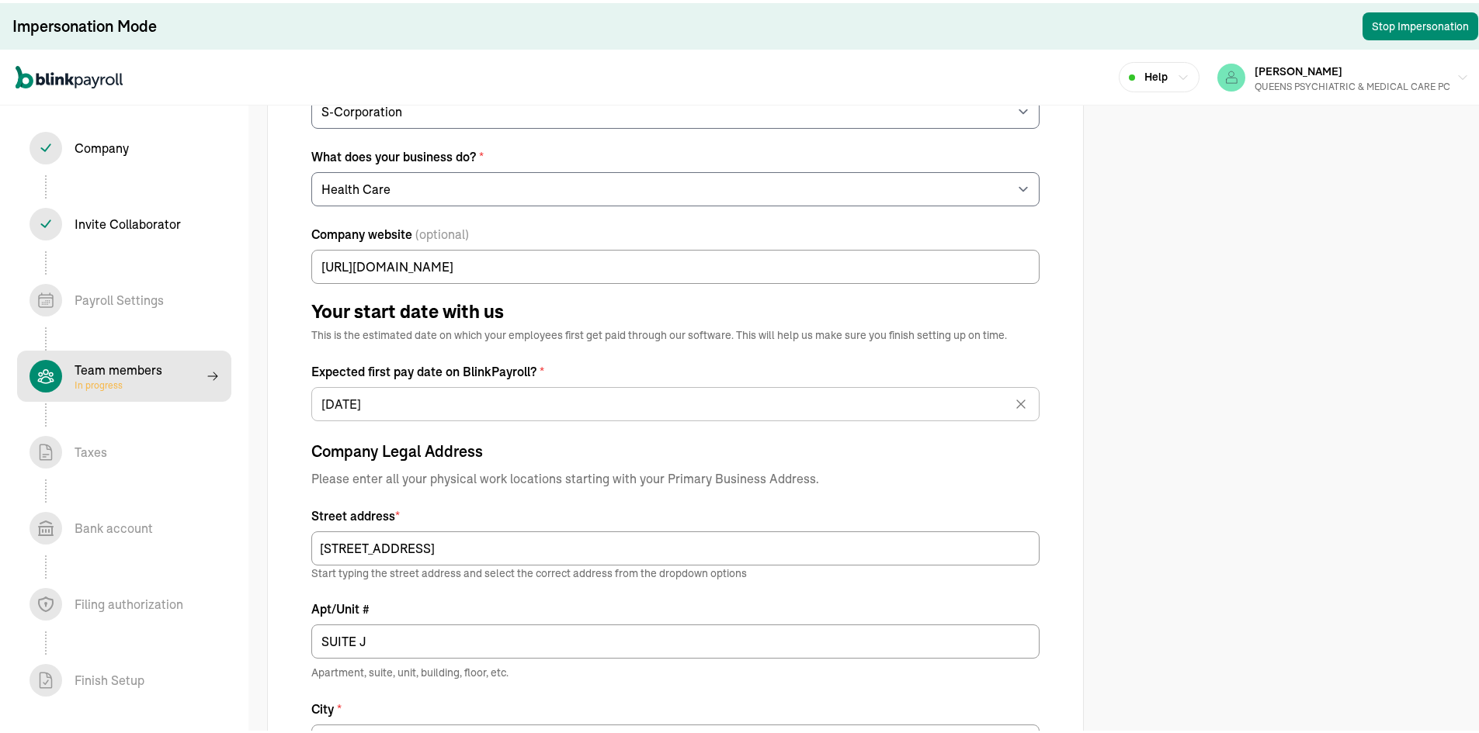
select select "contractor"
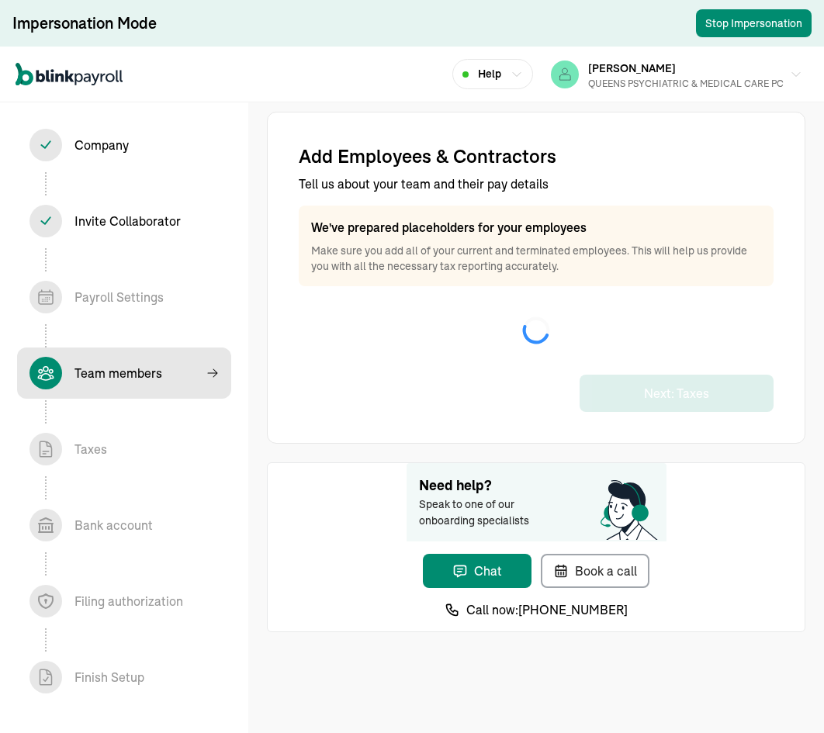
select select "contractor"
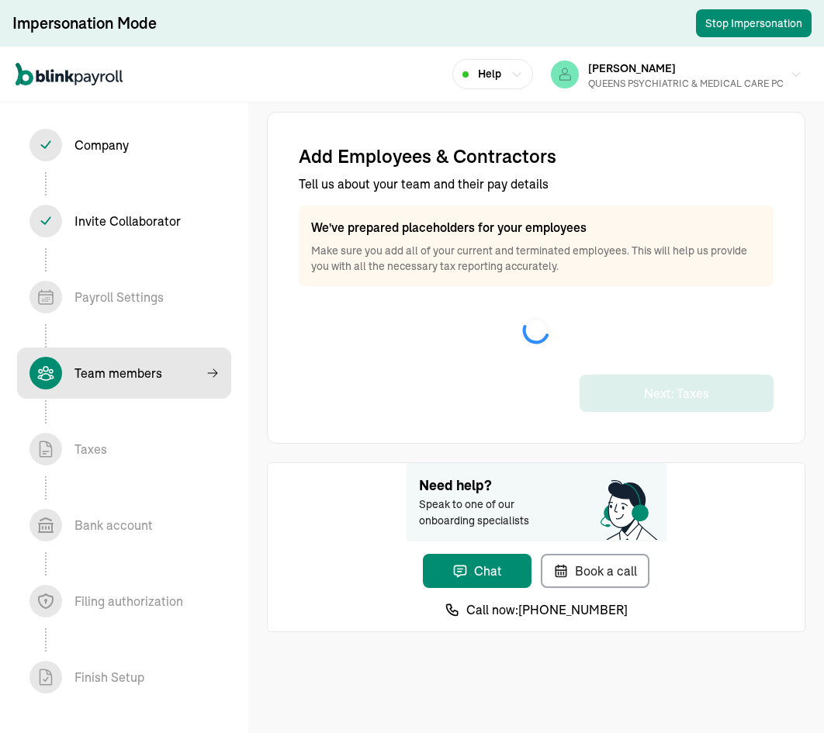
select select "contractor"
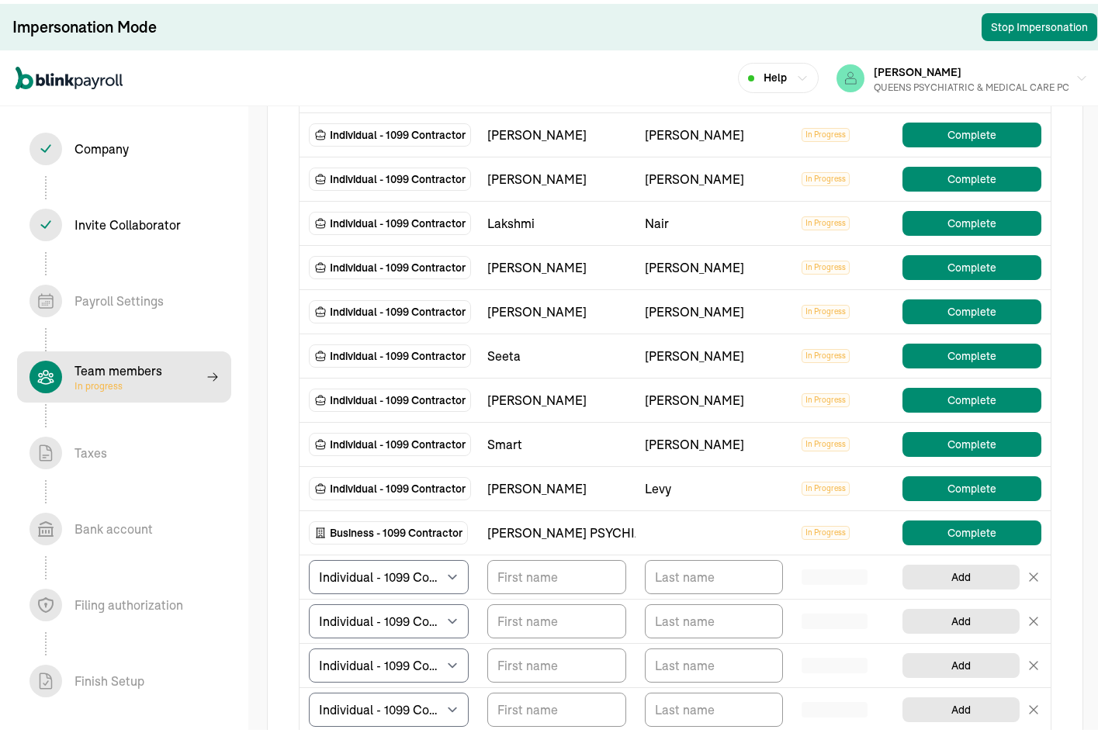
scroll to position [388, 0]
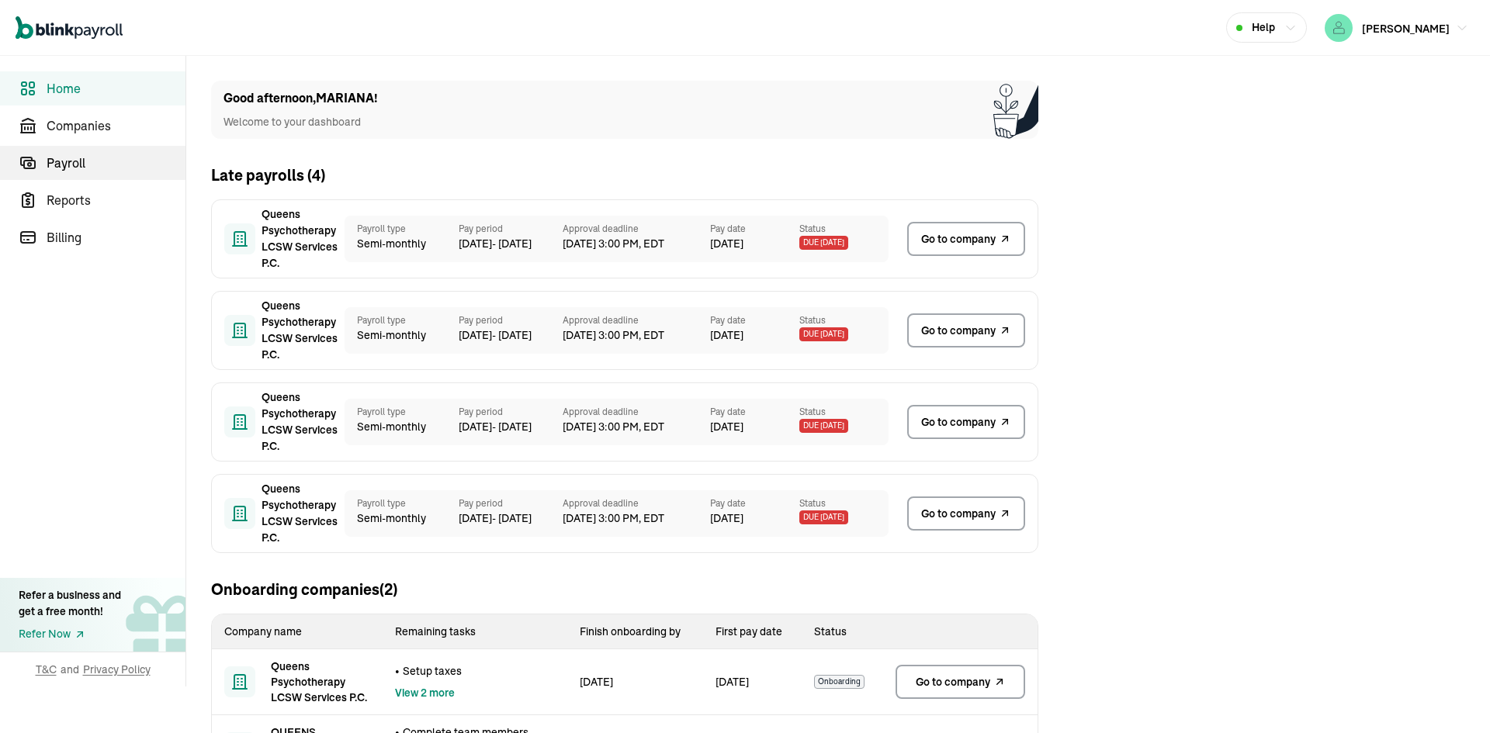
click at [102, 163] on span "Payroll" at bounding box center [116, 163] width 139 height 19
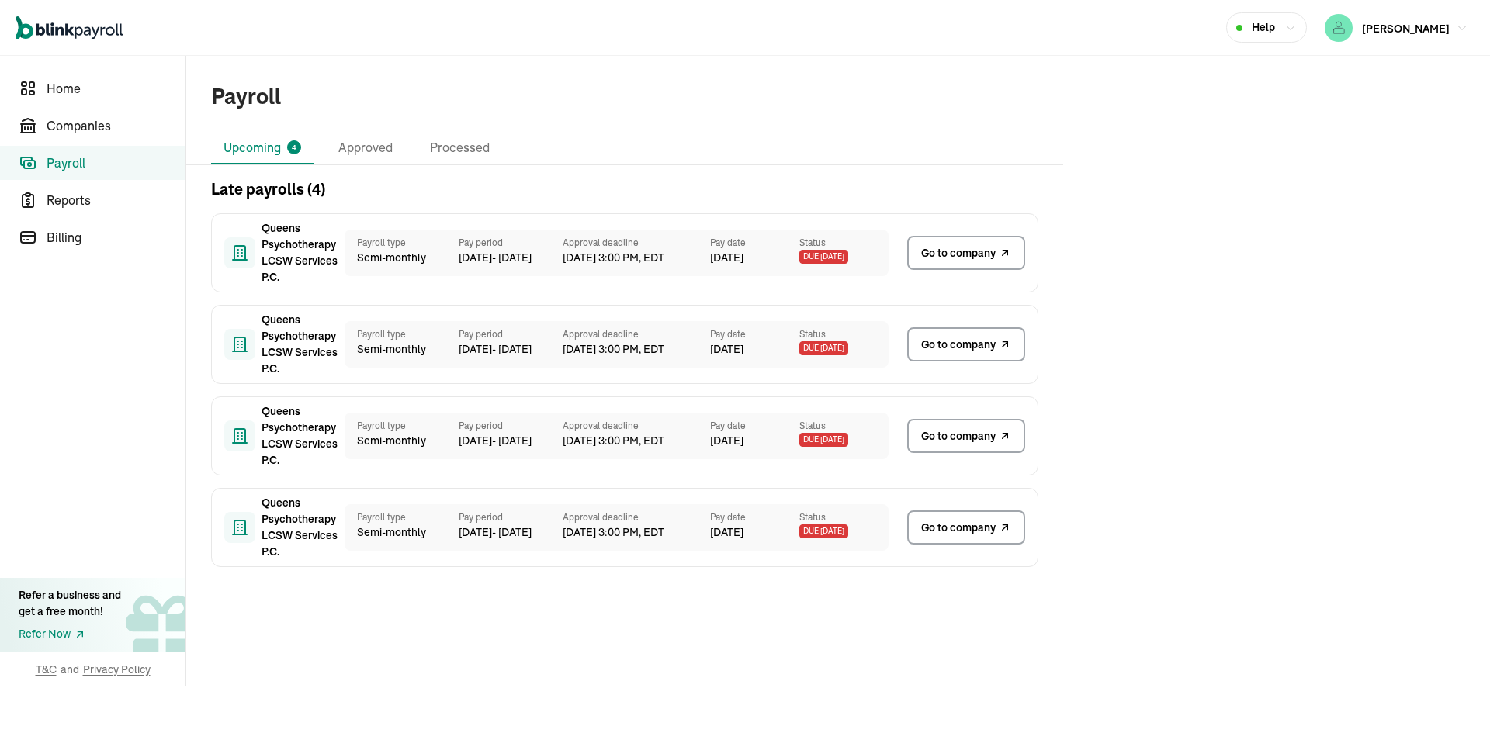
click at [983, 253] on span "Go to company" at bounding box center [958, 253] width 75 height 16
click at [92, 121] on span "Companies" at bounding box center [116, 125] width 139 height 19
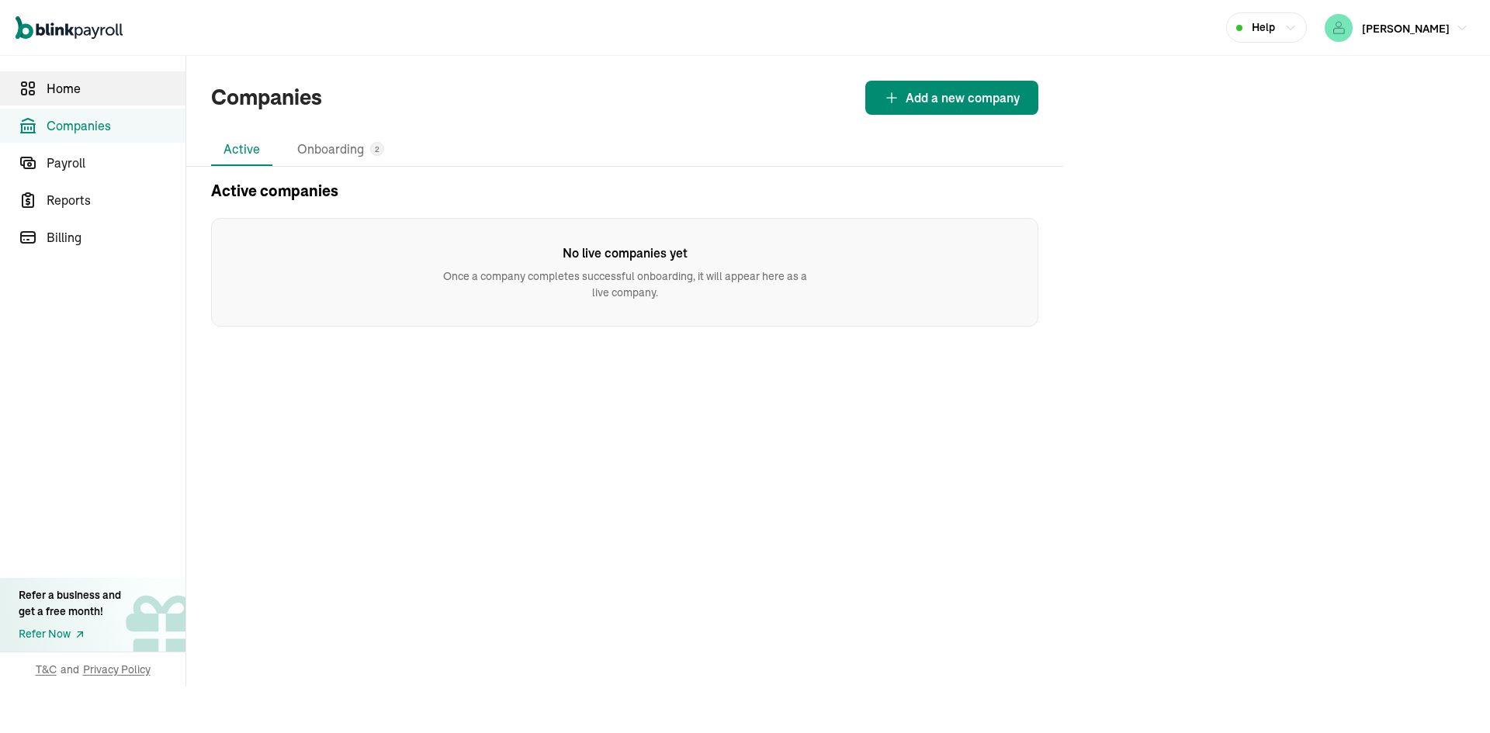
click at [109, 86] on span "Home" at bounding box center [116, 88] width 139 height 19
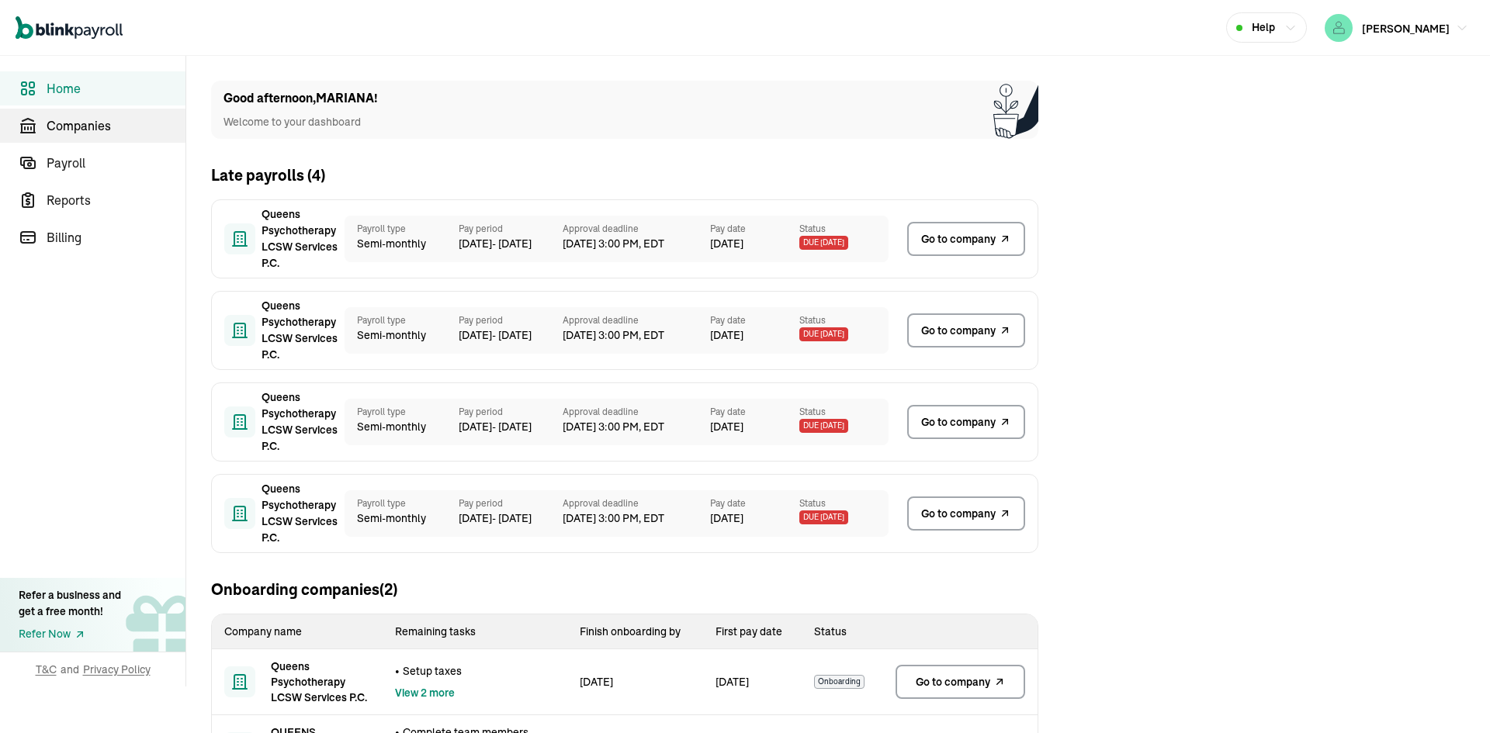
click at [123, 123] on span "Companies" at bounding box center [116, 125] width 139 height 19
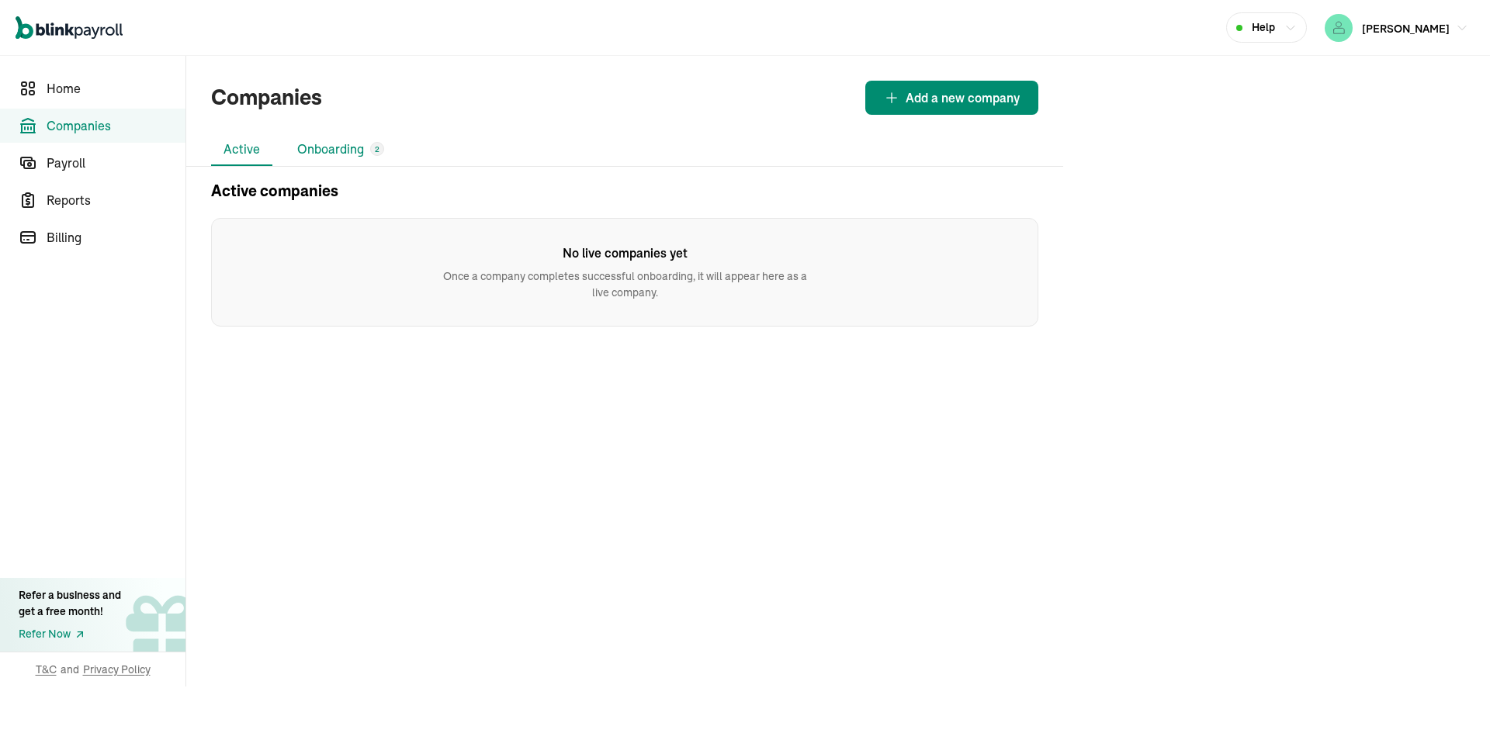
click at [361, 158] on li "Onboarding 2" at bounding box center [341, 149] width 112 height 33
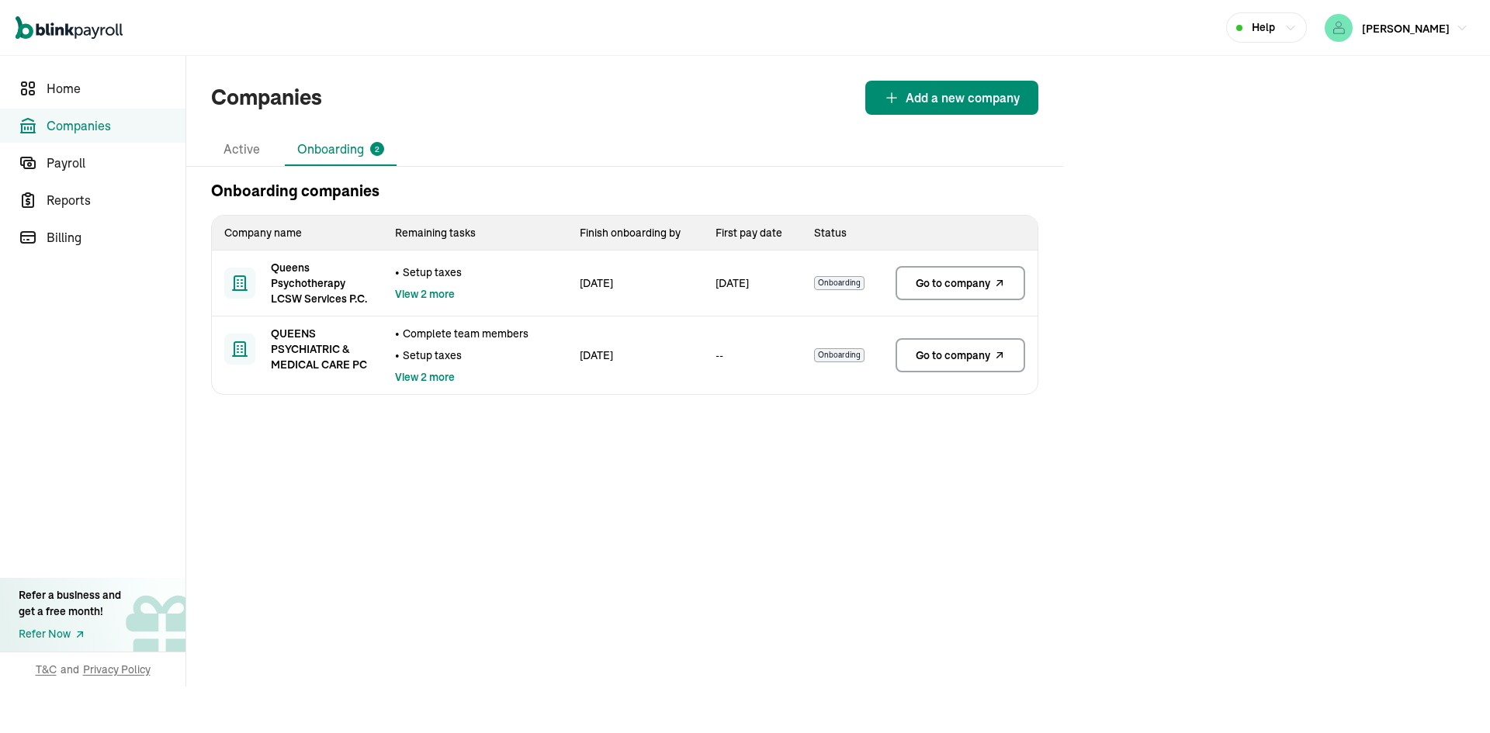
click at [942, 286] on span "Go to company" at bounding box center [953, 284] width 75 height 16
click at [79, 159] on span "Payroll" at bounding box center [116, 163] width 139 height 19
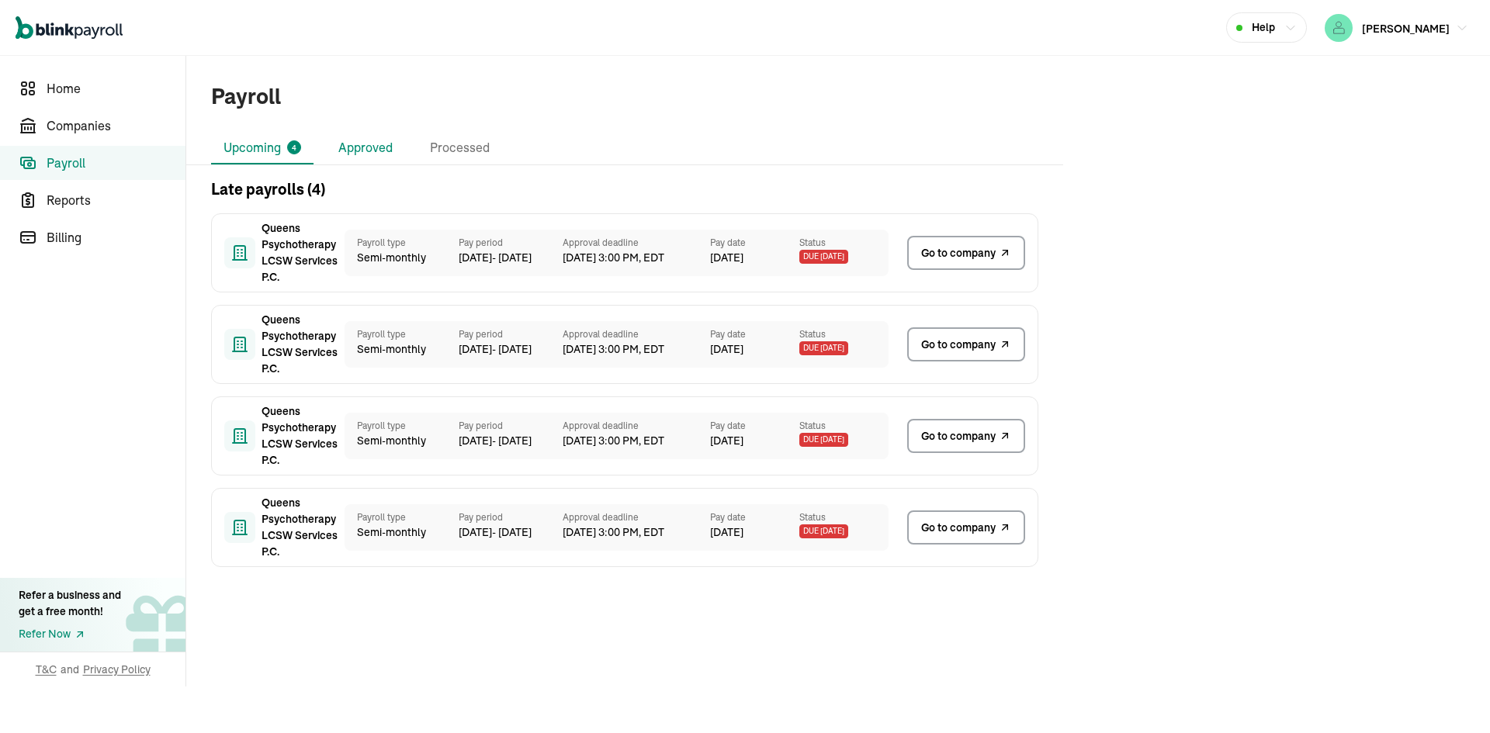
click at [348, 151] on li "Approved" at bounding box center [365, 148] width 79 height 33
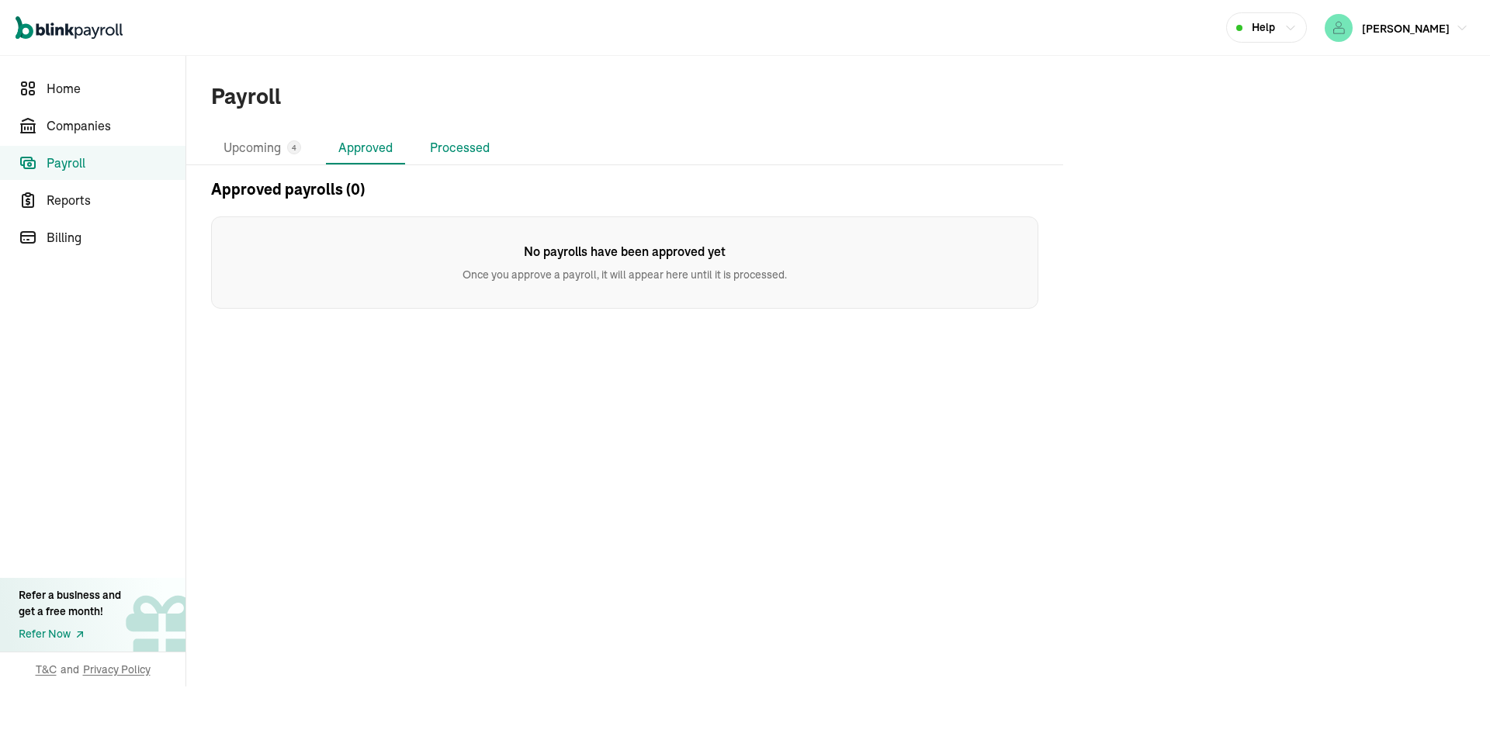
click at [438, 144] on li "Processed" at bounding box center [460, 148] width 85 height 33
click at [251, 140] on li "Upcoming 4" at bounding box center [262, 148] width 102 height 33
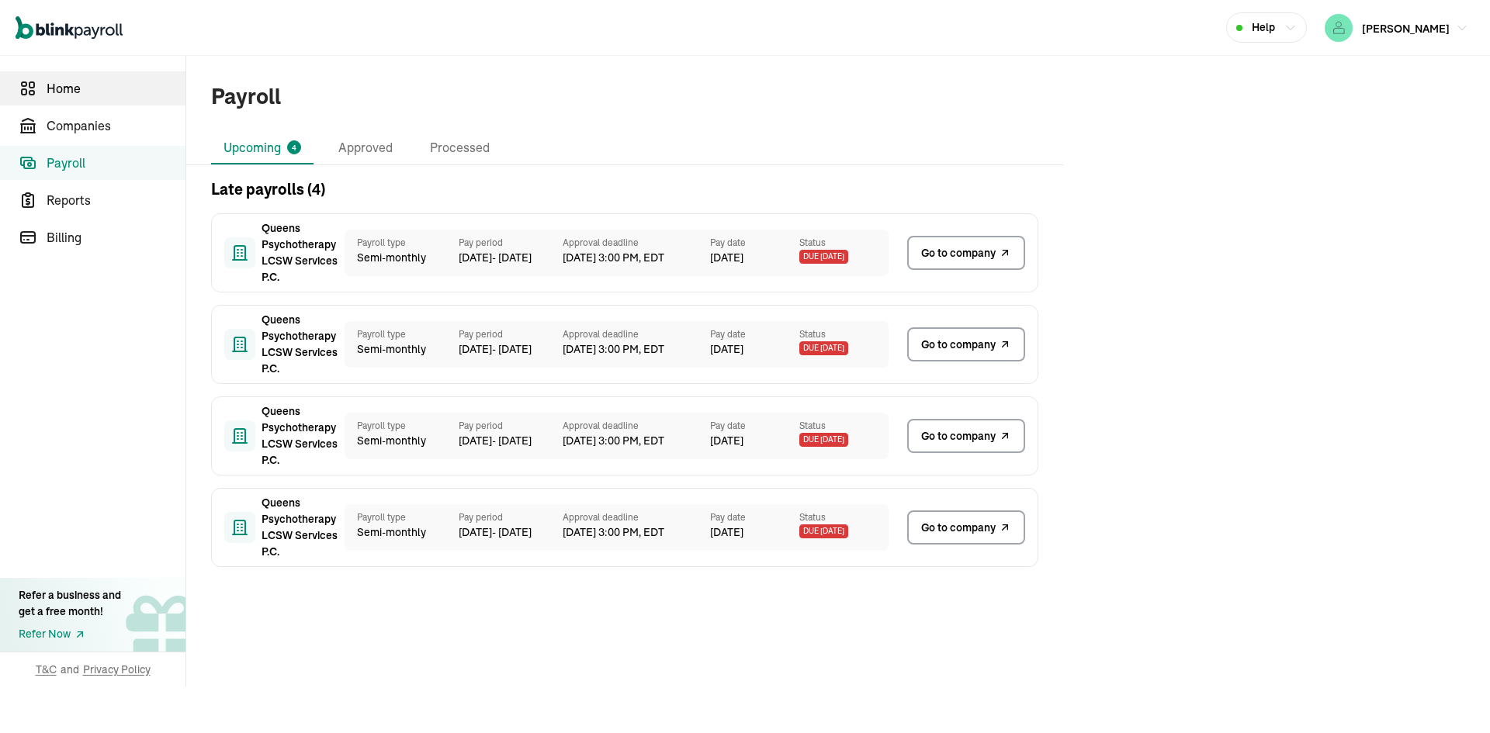
click at [74, 86] on span "Home" at bounding box center [116, 88] width 139 height 19
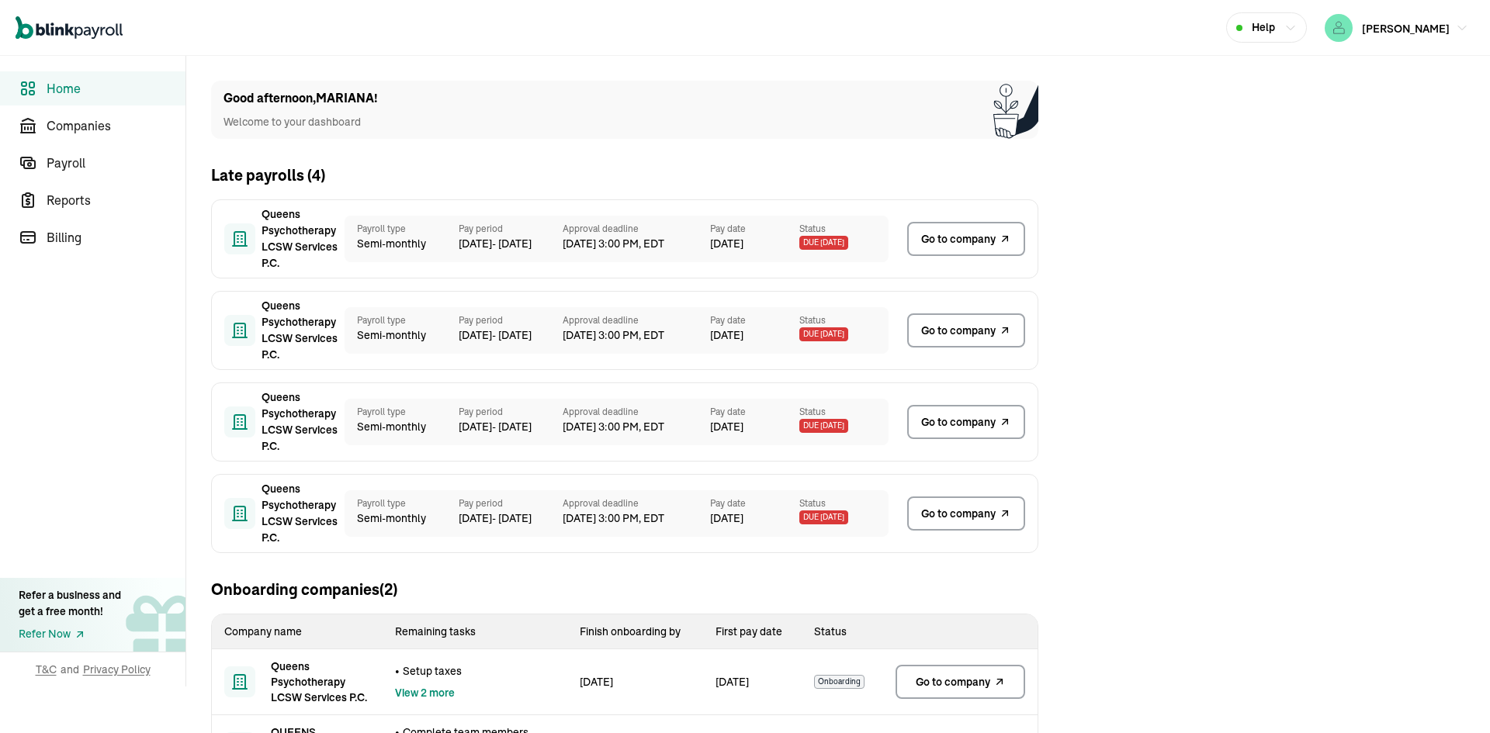
click at [806, 240] on span "Due 56 days ago" at bounding box center [823, 243] width 49 height 14
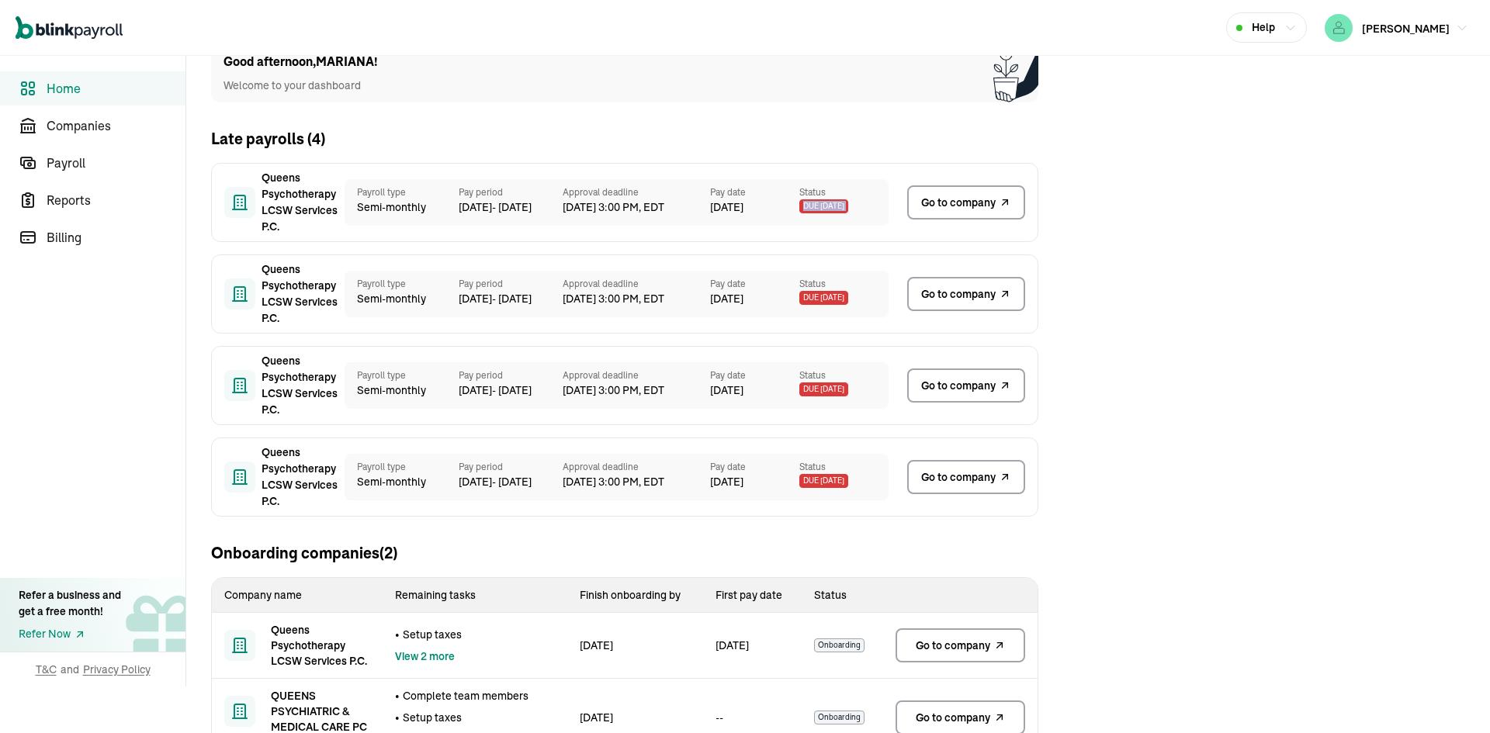
scroll to position [85, 0]
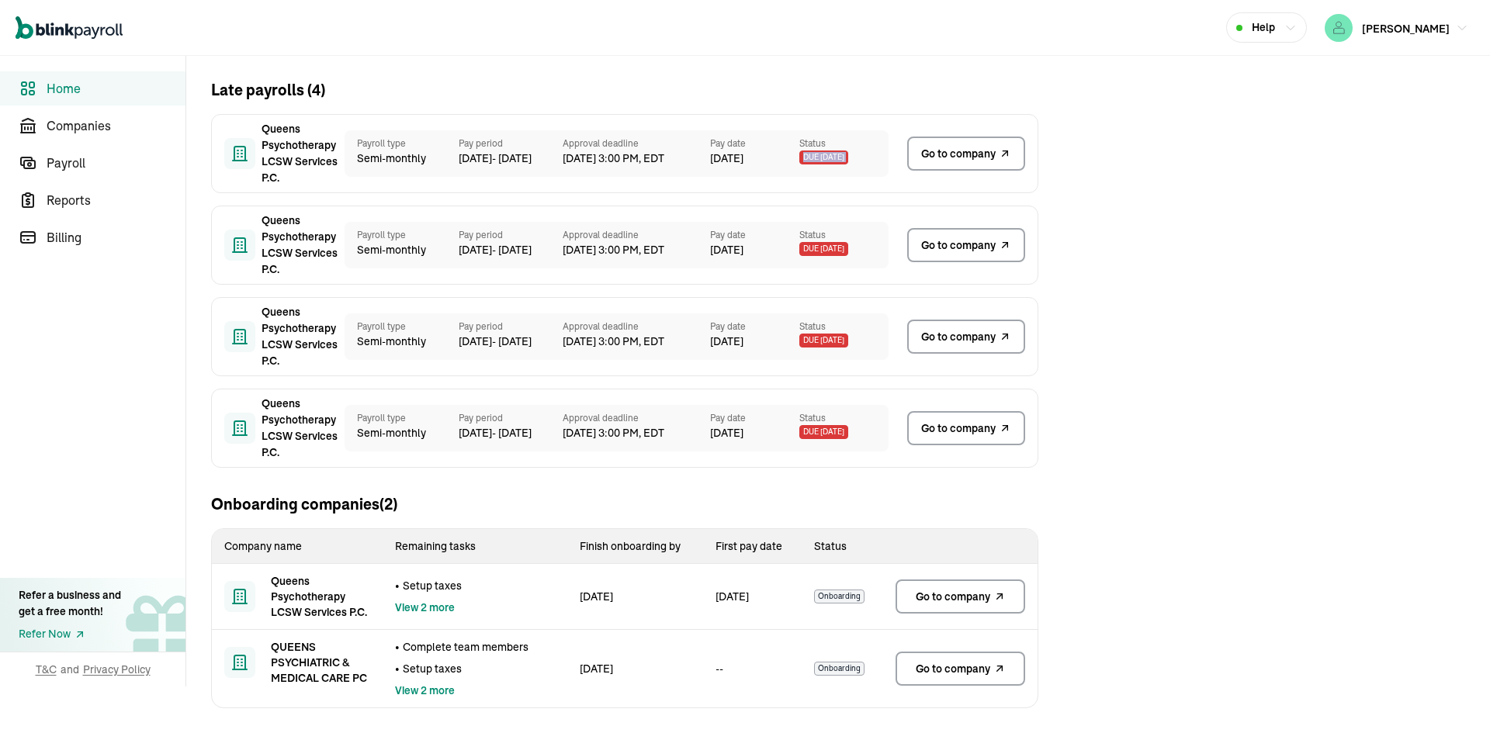
click at [973, 605] on link "Go to company" at bounding box center [961, 597] width 130 height 34
click at [718, 69] on div "Good afternoon , MARIANA ! Welcome to your dashboard Late payrolls ( 4 ) Queens…" at bounding box center [624, 352] width 877 height 763
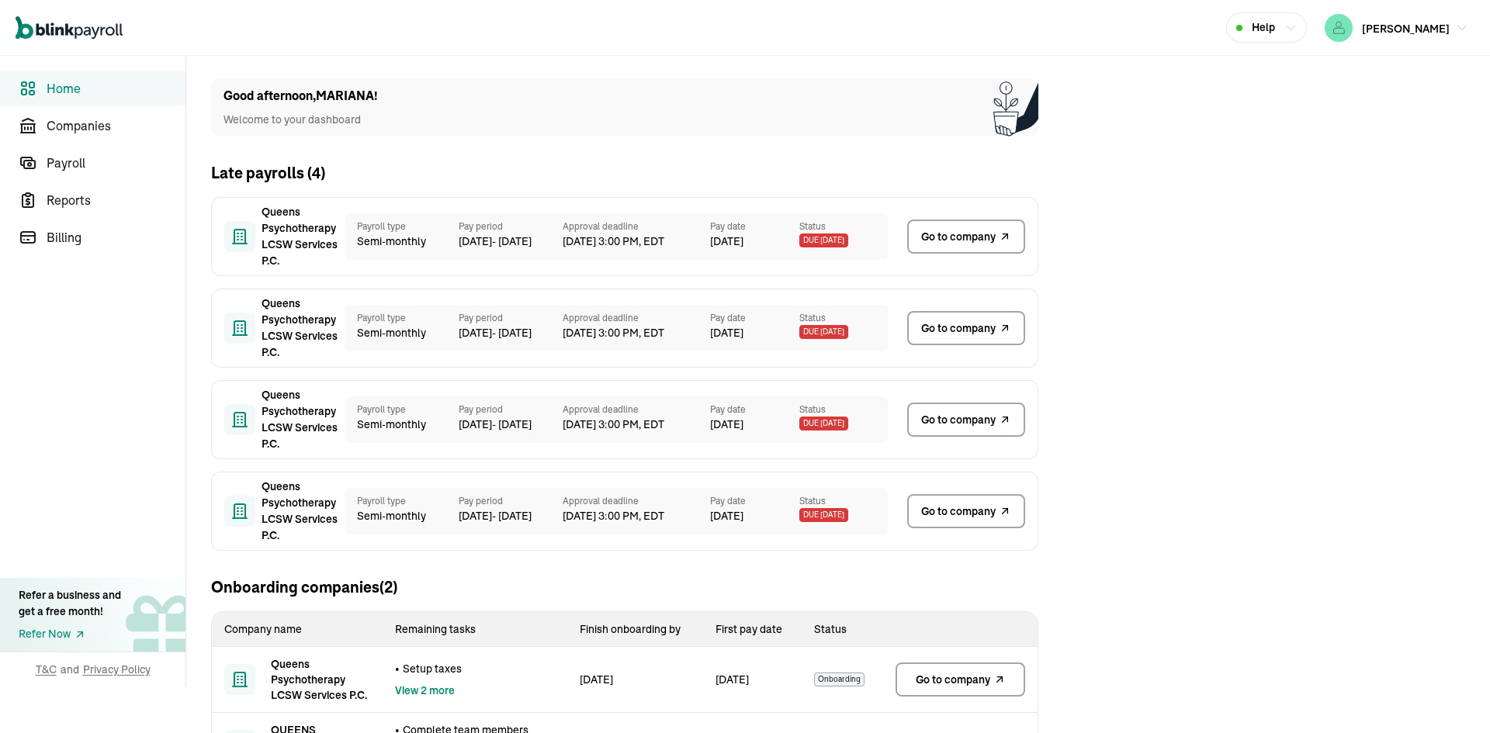
scroll to position [0, 0]
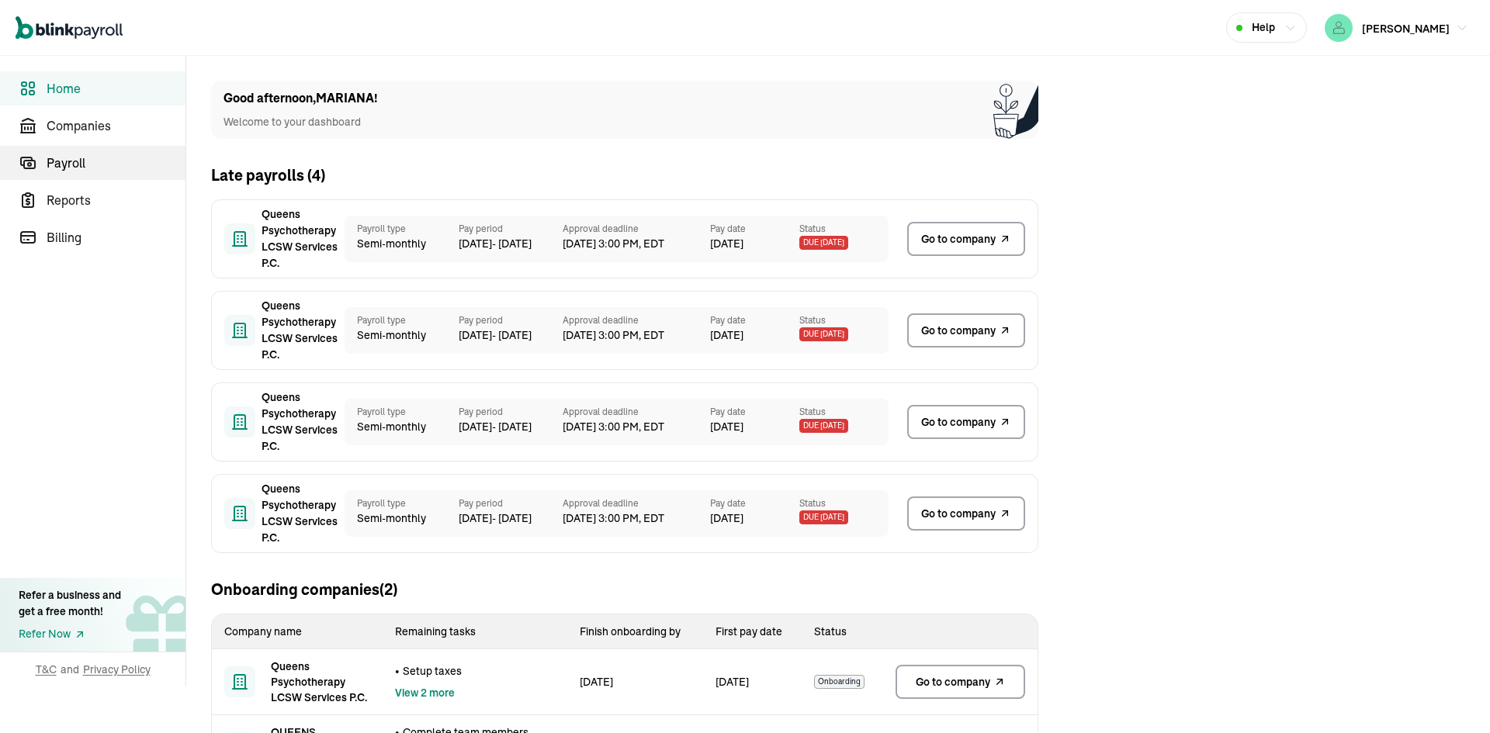
click at [102, 163] on span "Payroll" at bounding box center [116, 163] width 139 height 19
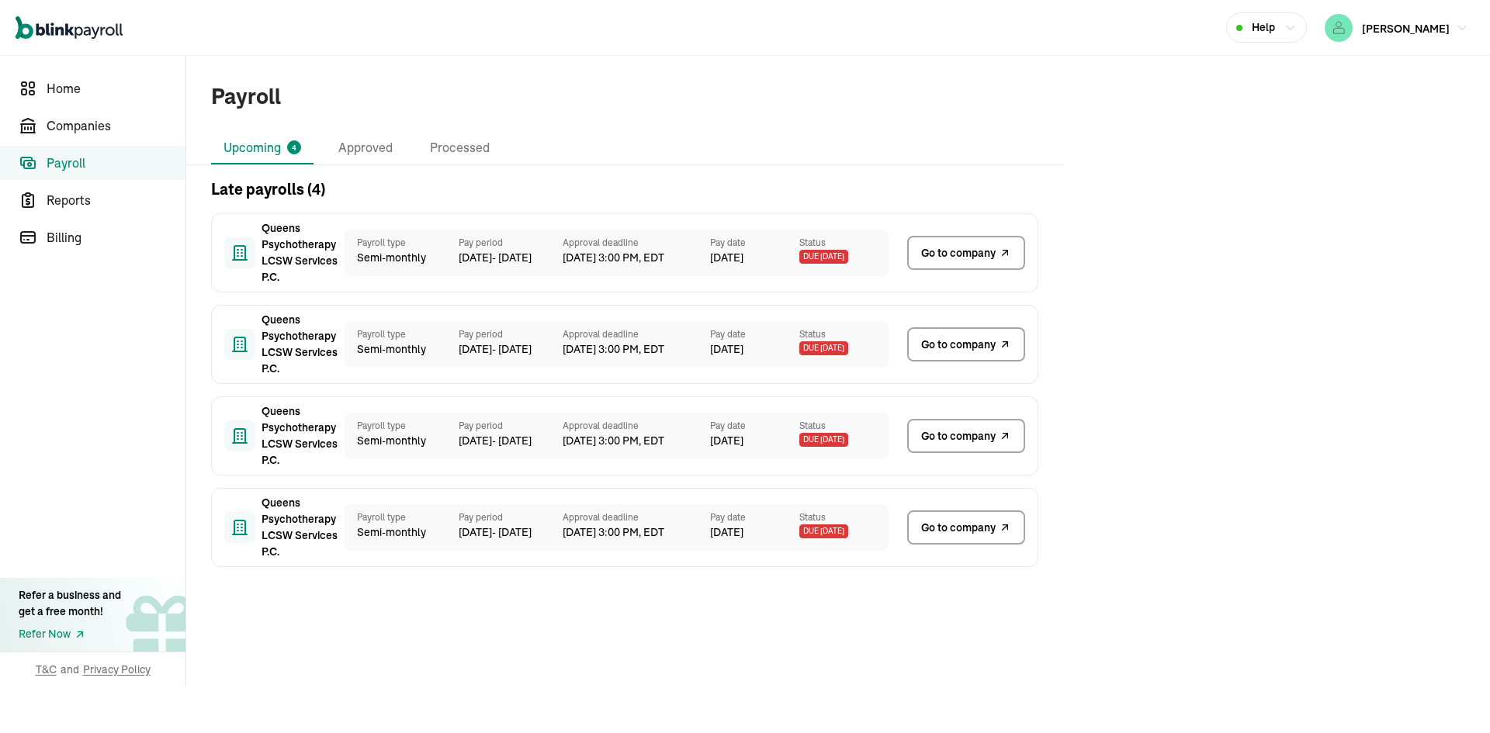
click at [983, 253] on span "Go to company" at bounding box center [958, 253] width 75 height 16
click at [92, 121] on span "Companies" at bounding box center [116, 125] width 139 height 19
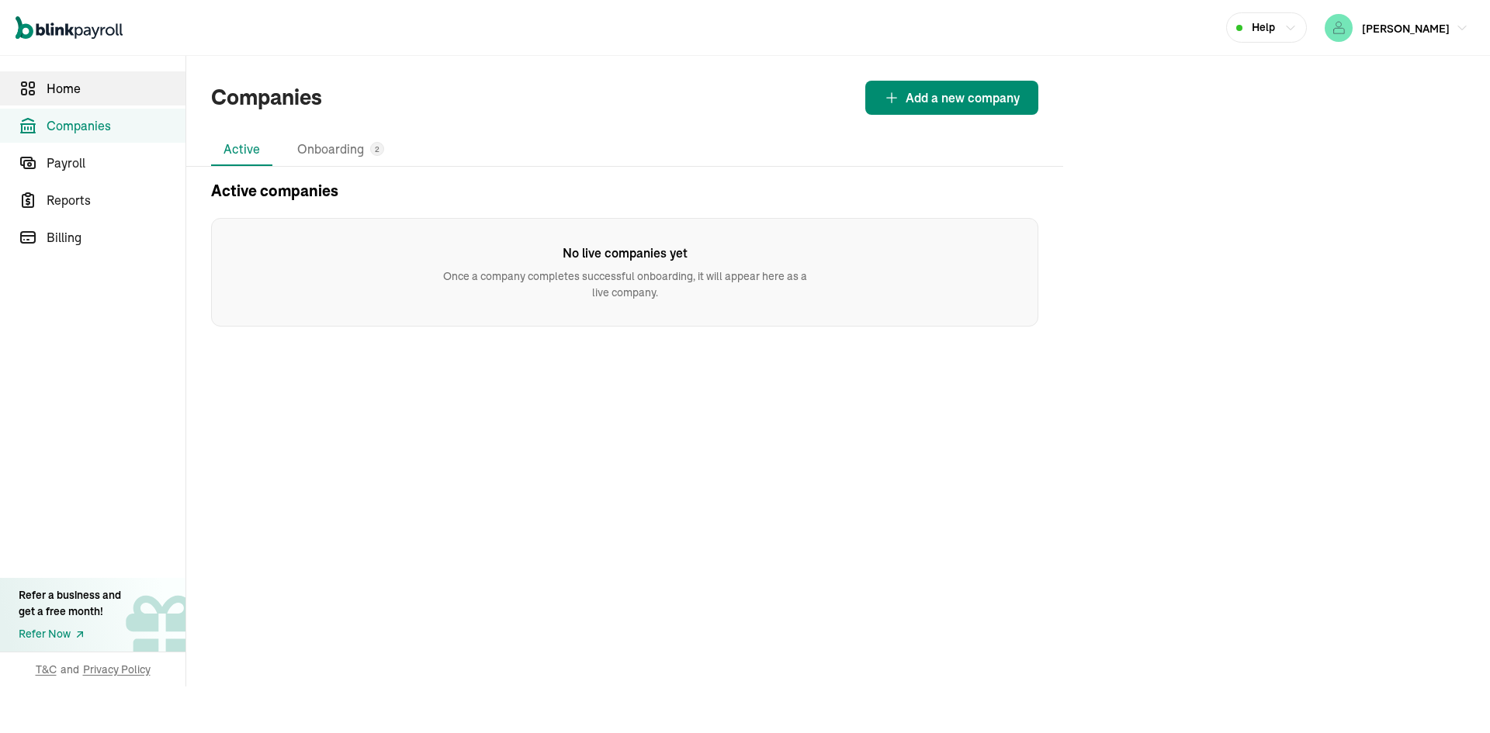
click at [109, 86] on span "Home" at bounding box center [116, 88] width 139 height 19
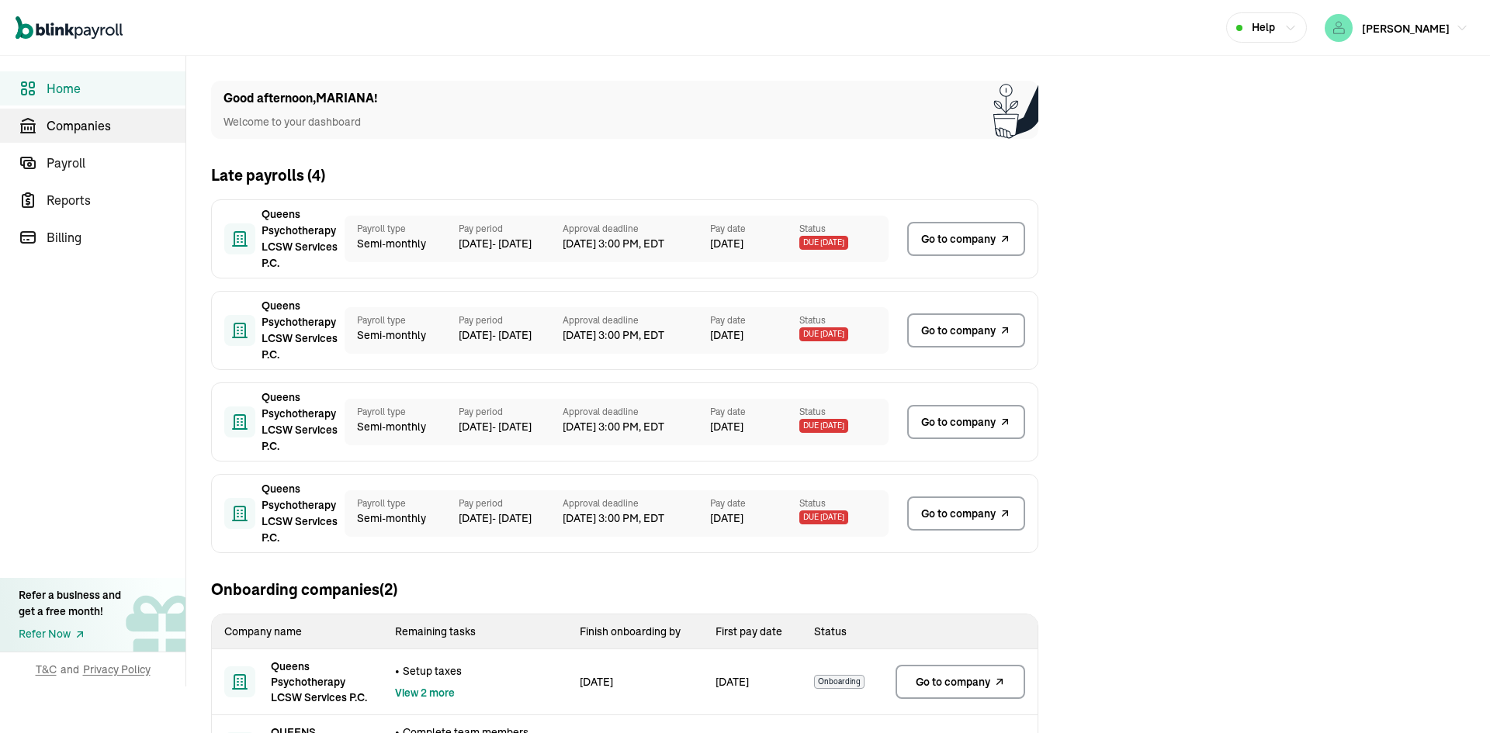
click at [123, 123] on span "Companies" at bounding box center [116, 125] width 139 height 19
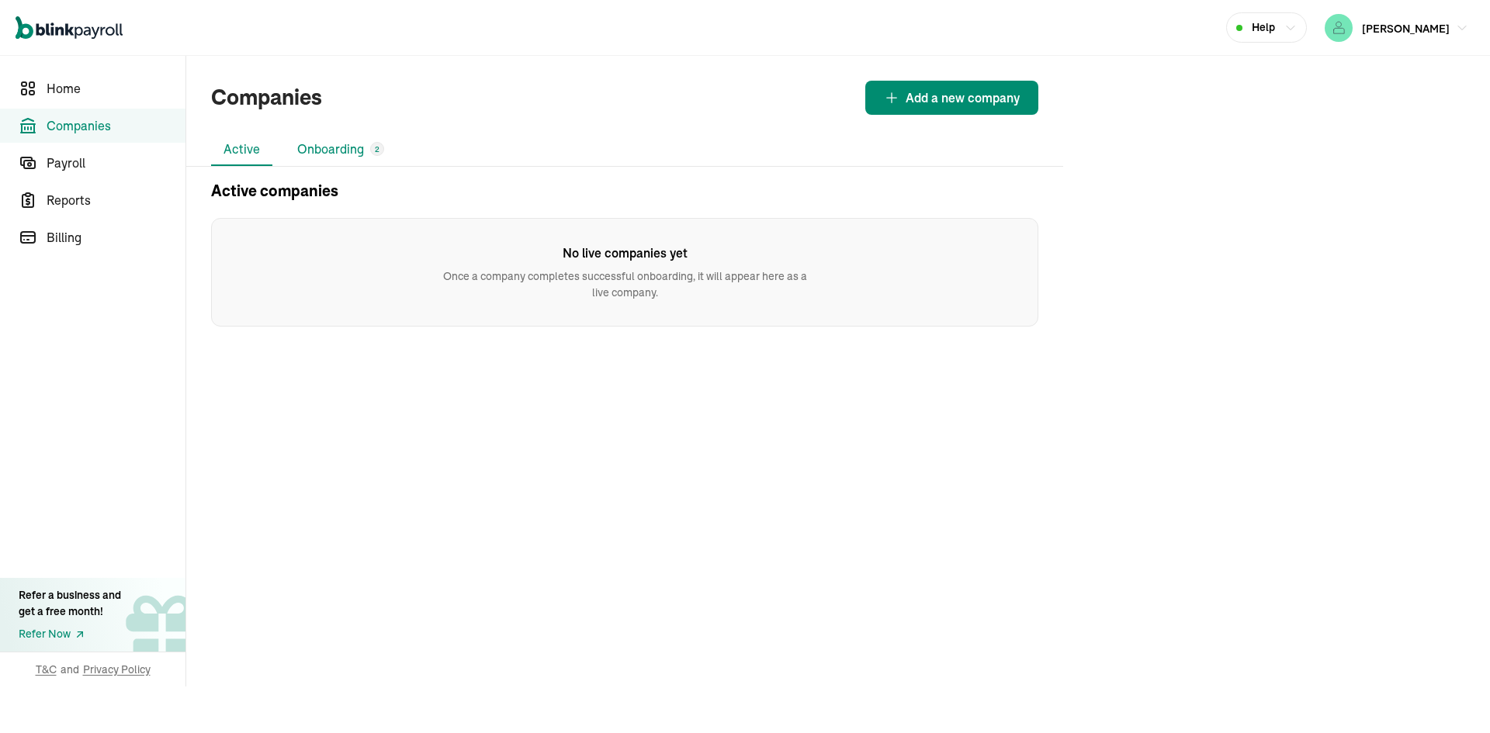
click at [361, 158] on li "Onboarding 2" at bounding box center [341, 149] width 112 height 33
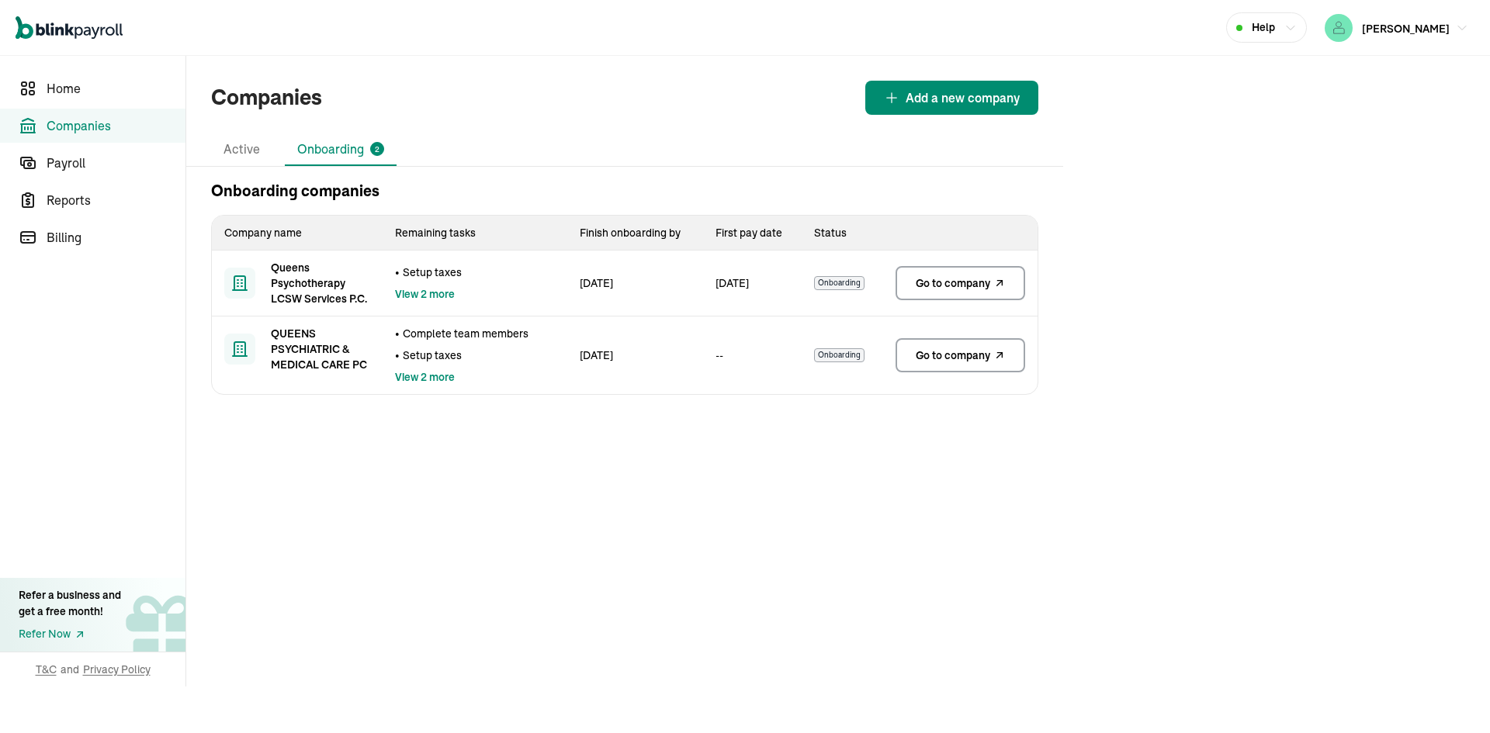
click at [942, 286] on span "Go to company" at bounding box center [953, 284] width 75 height 16
click at [79, 159] on span "Payroll" at bounding box center [116, 163] width 139 height 19
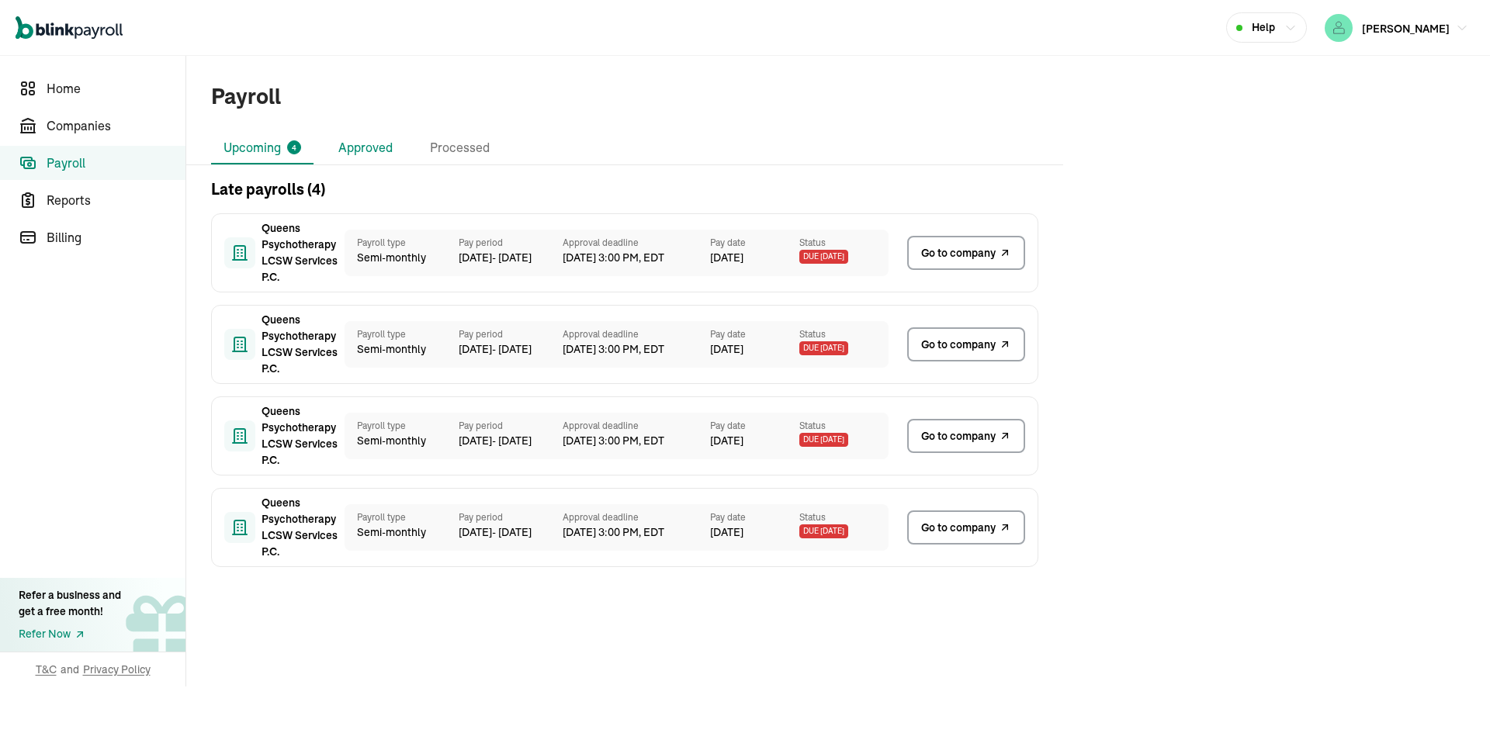
click at [348, 151] on li "Approved" at bounding box center [365, 148] width 79 height 33
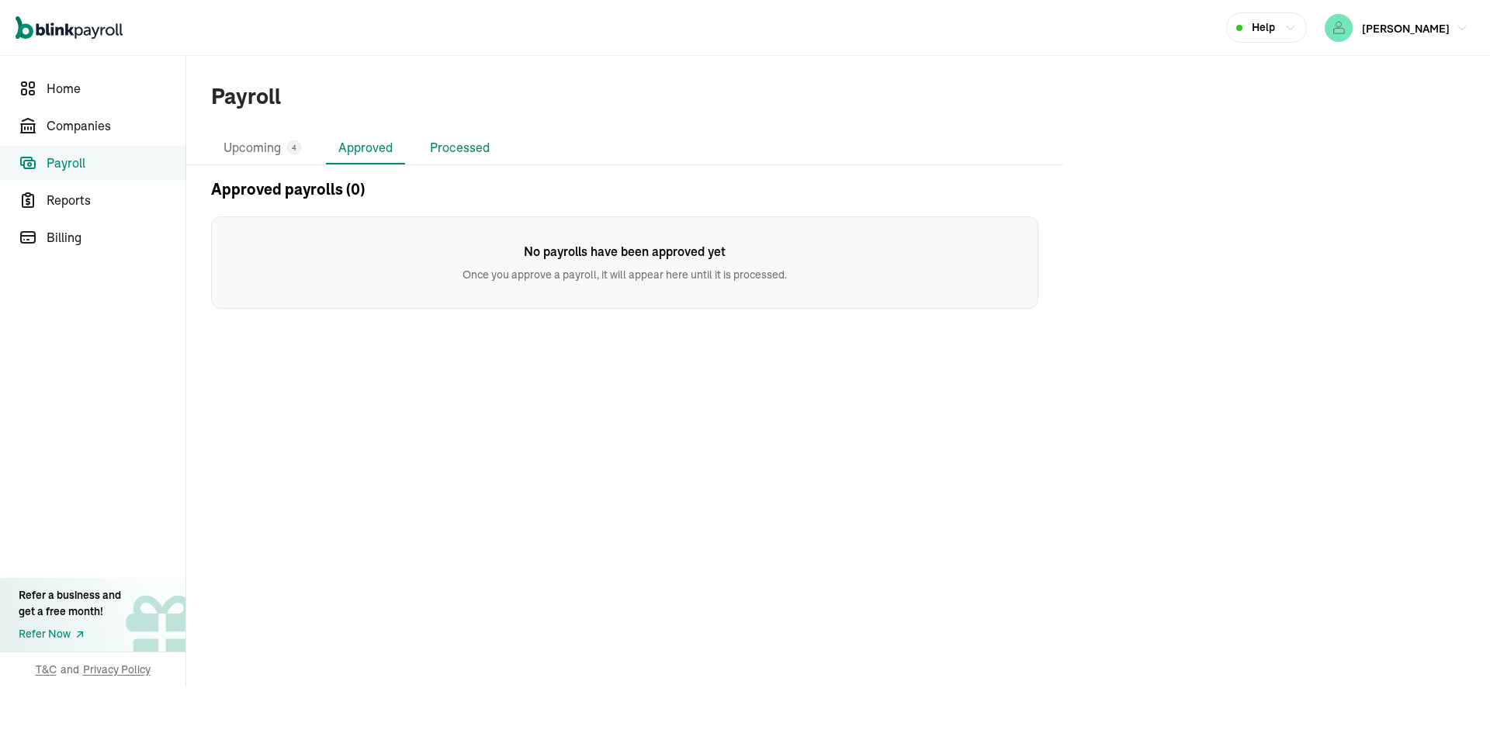
click at [438, 144] on li "Processed" at bounding box center [460, 148] width 85 height 33
click at [251, 140] on li "Upcoming 4" at bounding box center [262, 148] width 102 height 33
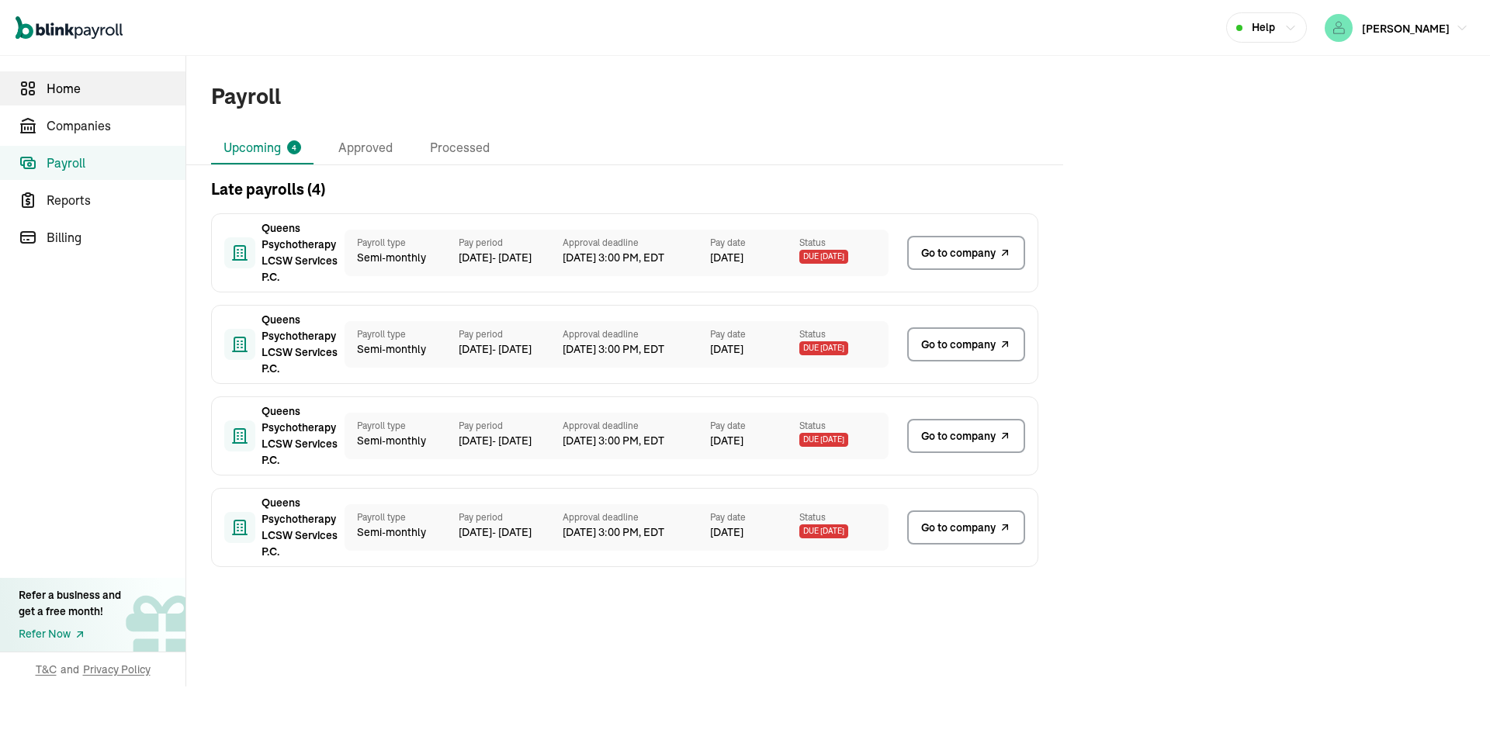
click at [74, 86] on span "Home" at bounding box center [116, 88] width 139 height 19
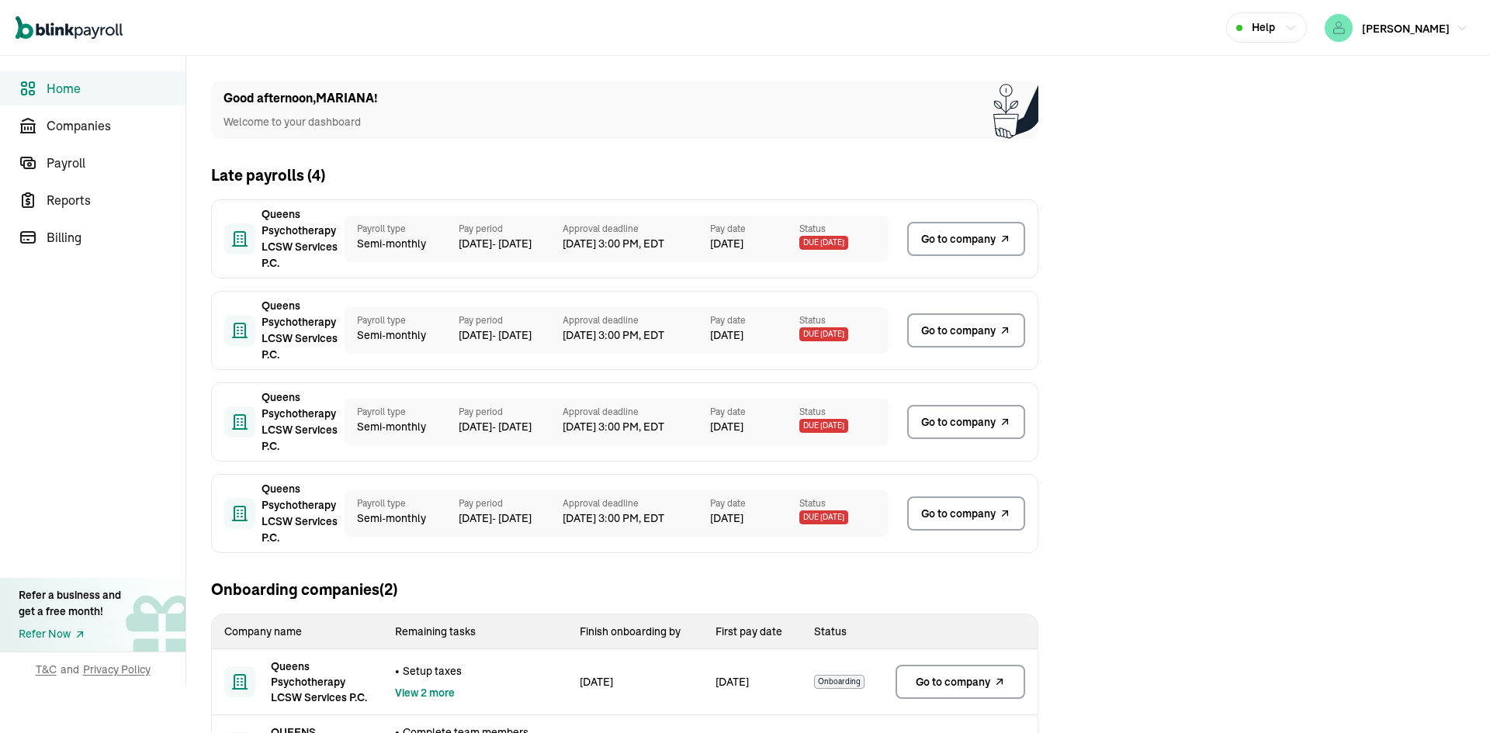
click at [806, 240] on span "Due 56 days ago" at bounding box center [823, 243] width 49 height 14
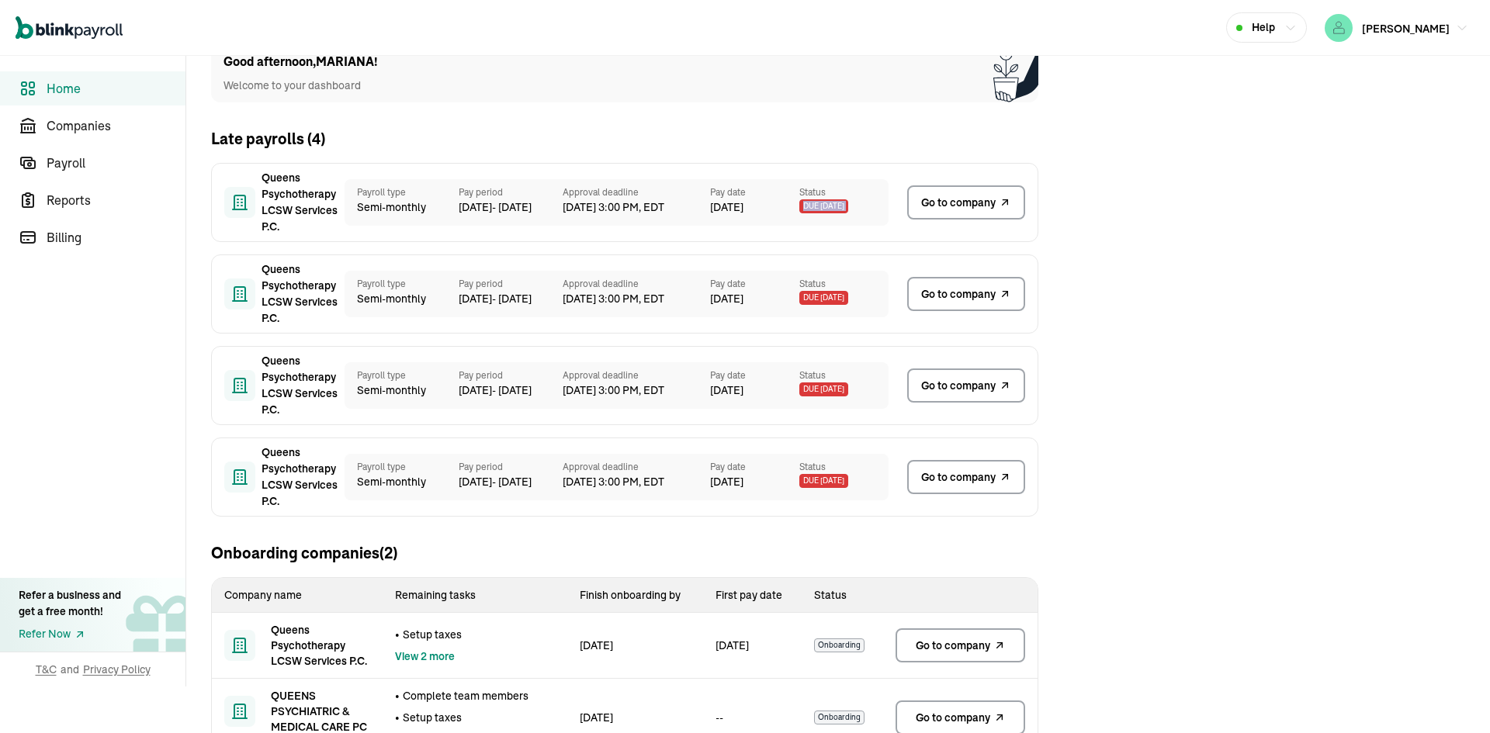
scroll to position [85, 0]
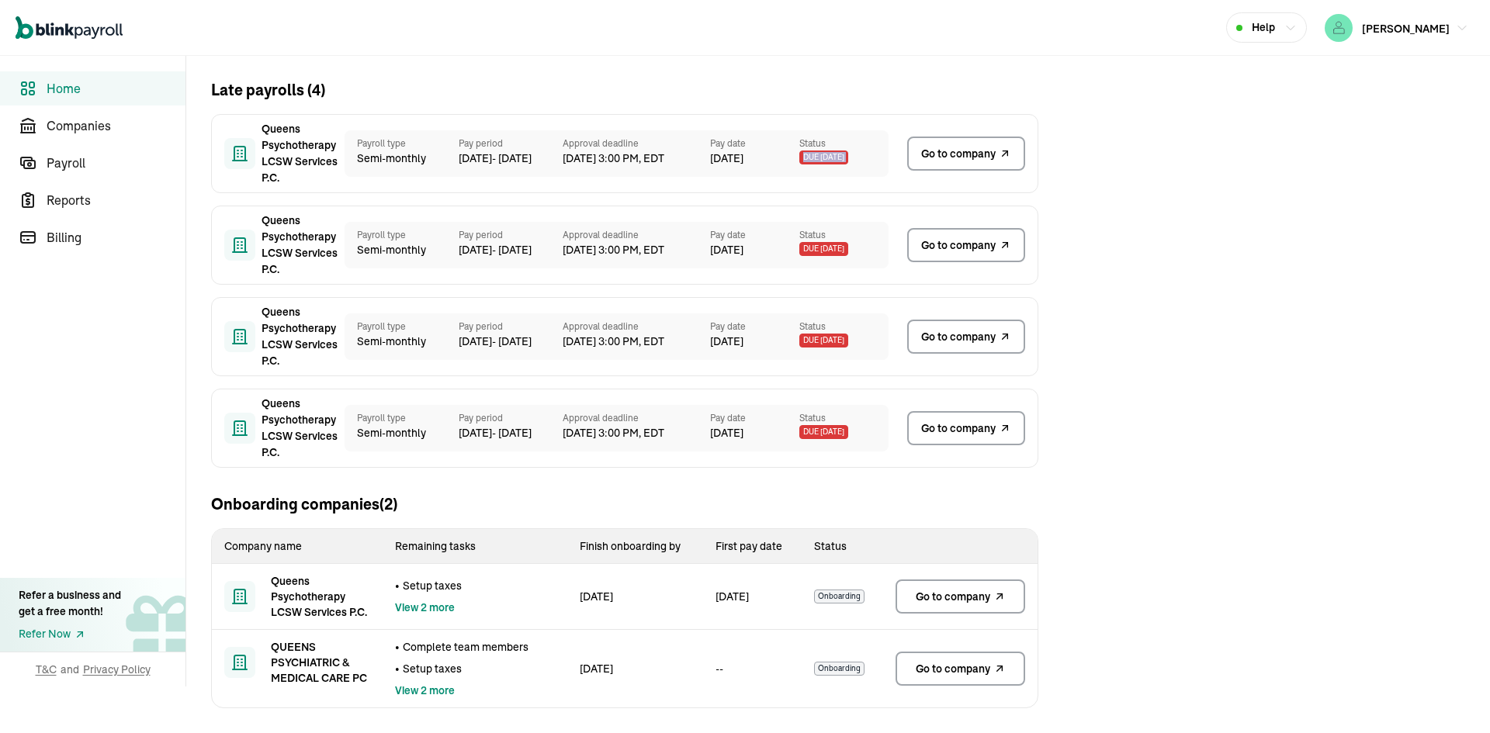
click at [973, 605] on link "Go to company" at bounding box center [961, 597] width 130 height 34
click at [718, 69] on div "Good afternoon , MARIANA ! Welcome to your dashboard Late payrolls ( 4 ) Queens…" at bounding box center [624, 352] width 877 height 763
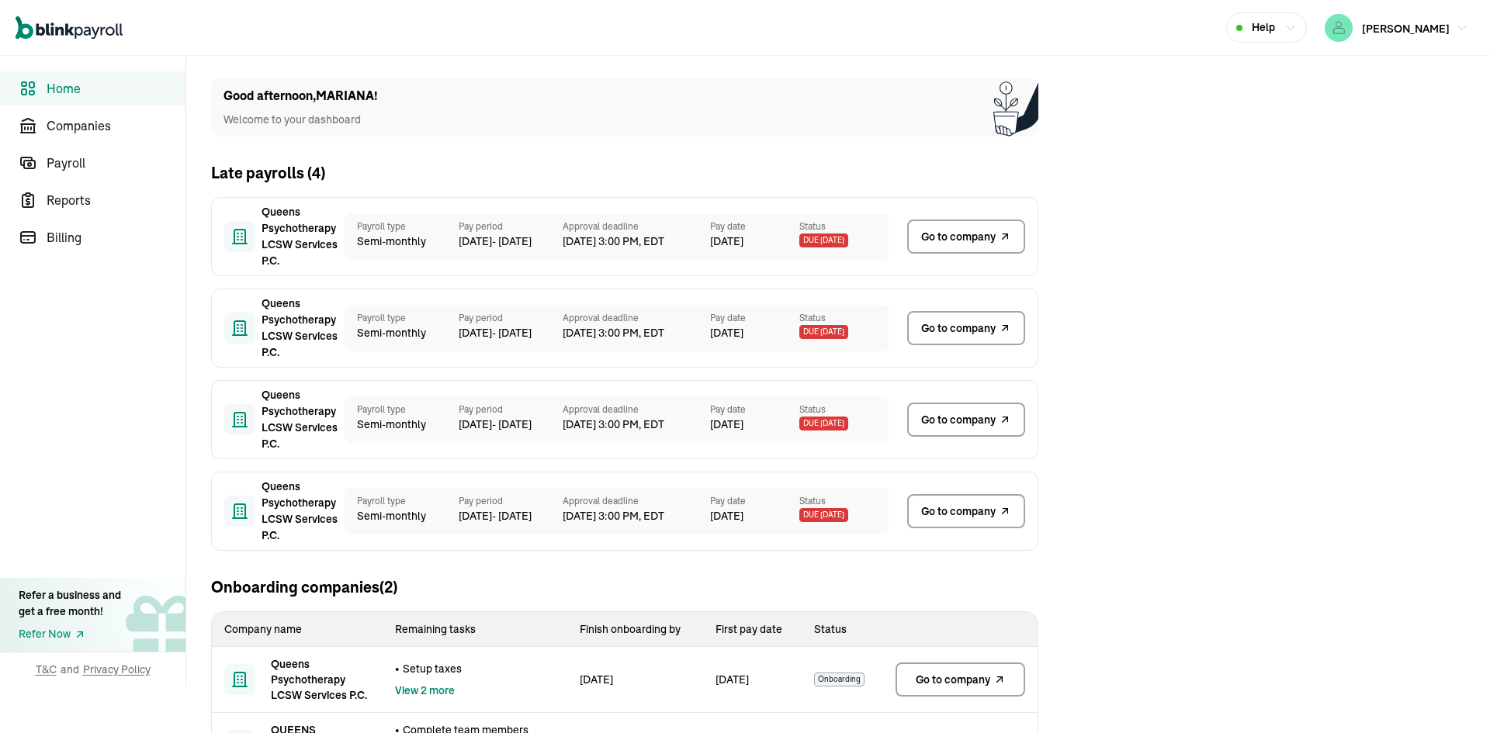
scroll to position [0, 0]
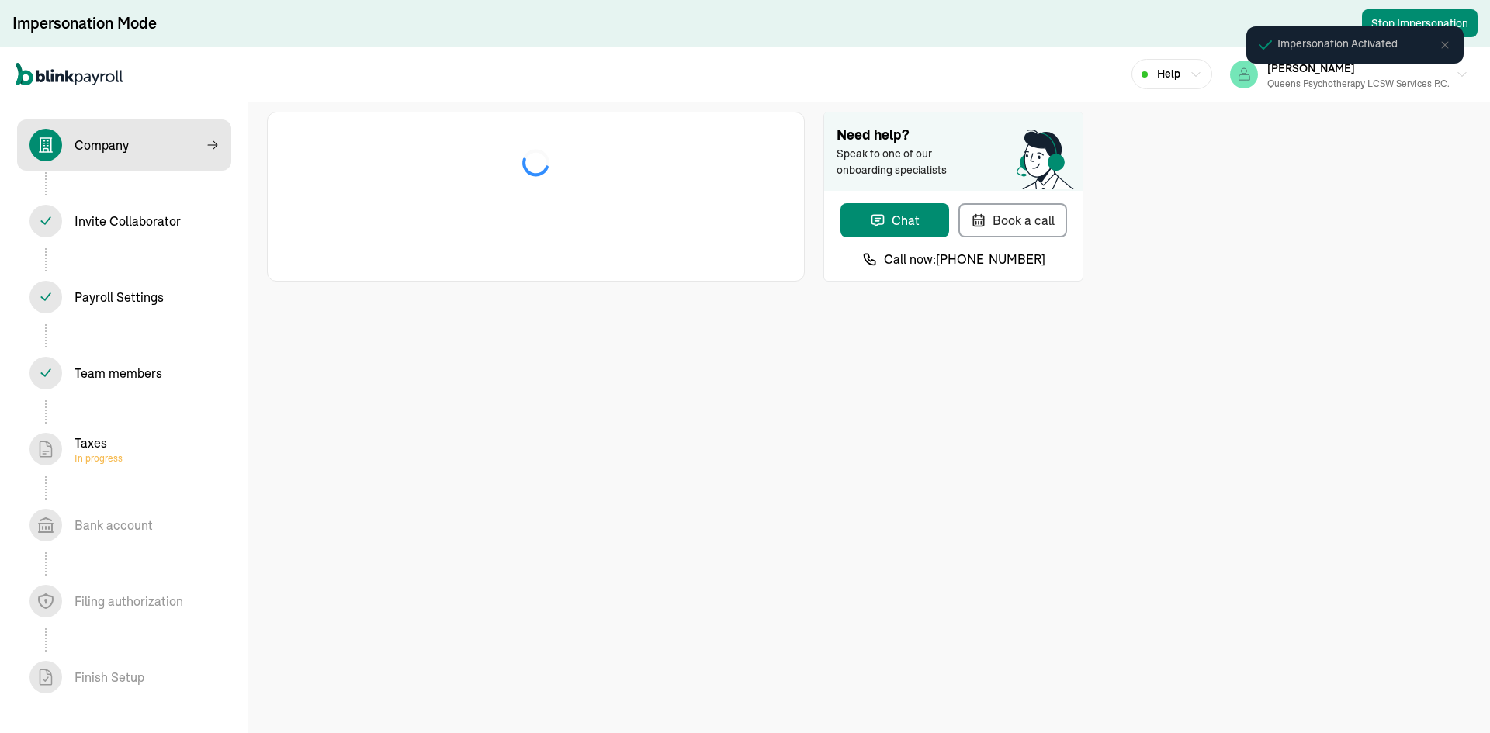
select select "Limited Liability Company (LLC)"
select select "Health Care"
select select "Limited Liability Company (LLC)"
select select "Health Care"
select select "Limited Liability Company (LLC)"
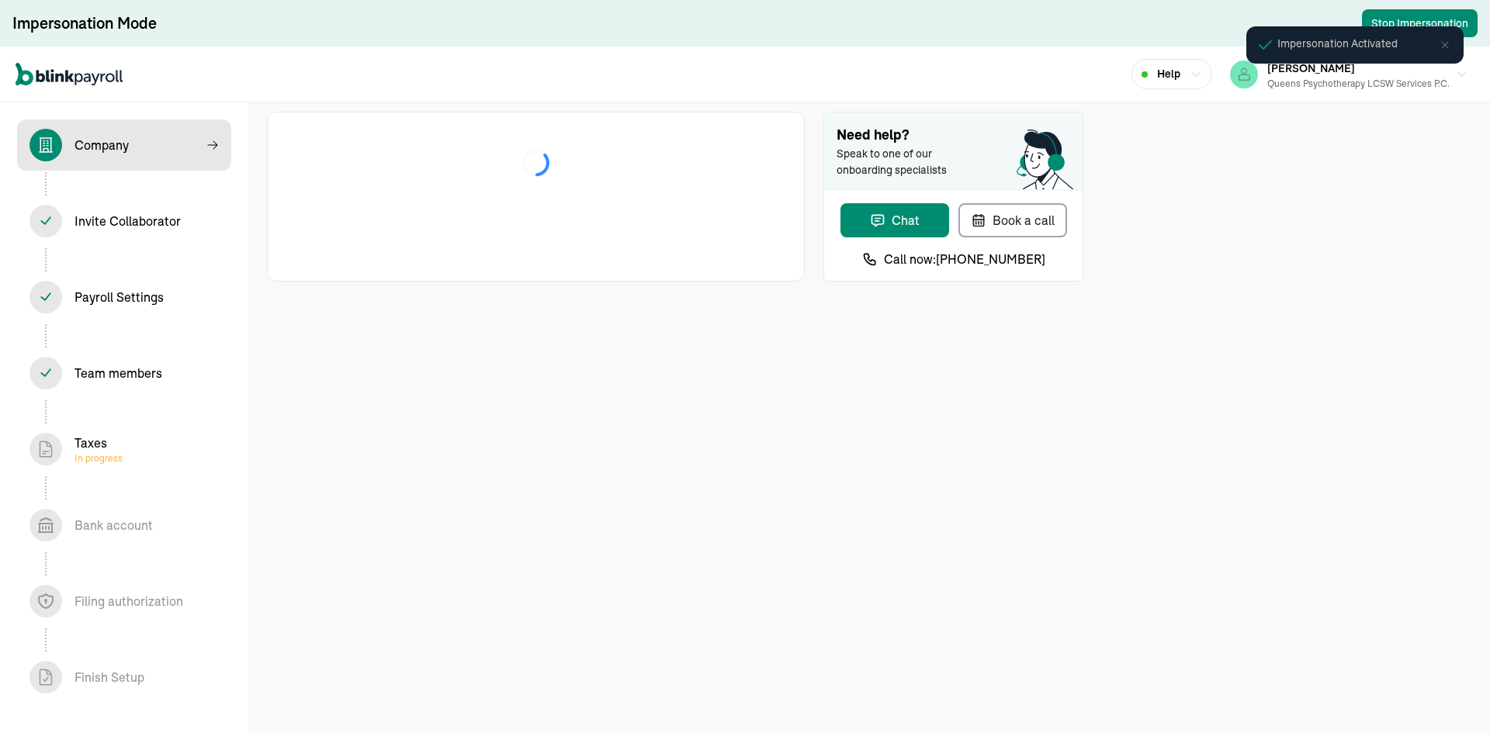
select select "Health Care"
select select "Limited Liability Company (LLC)"
select select "Health Care"
